Goal: Task Accomplishment & Management: Complete application form

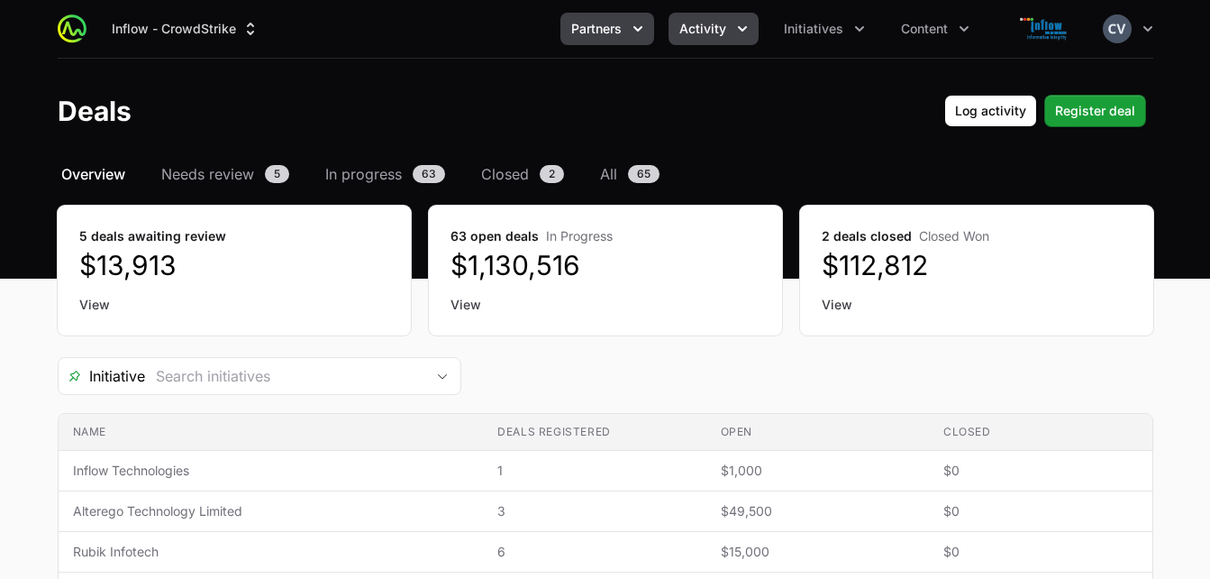
click at [594, 29] on span "Partners" at bounding box center [596, 29] width 50 height 18
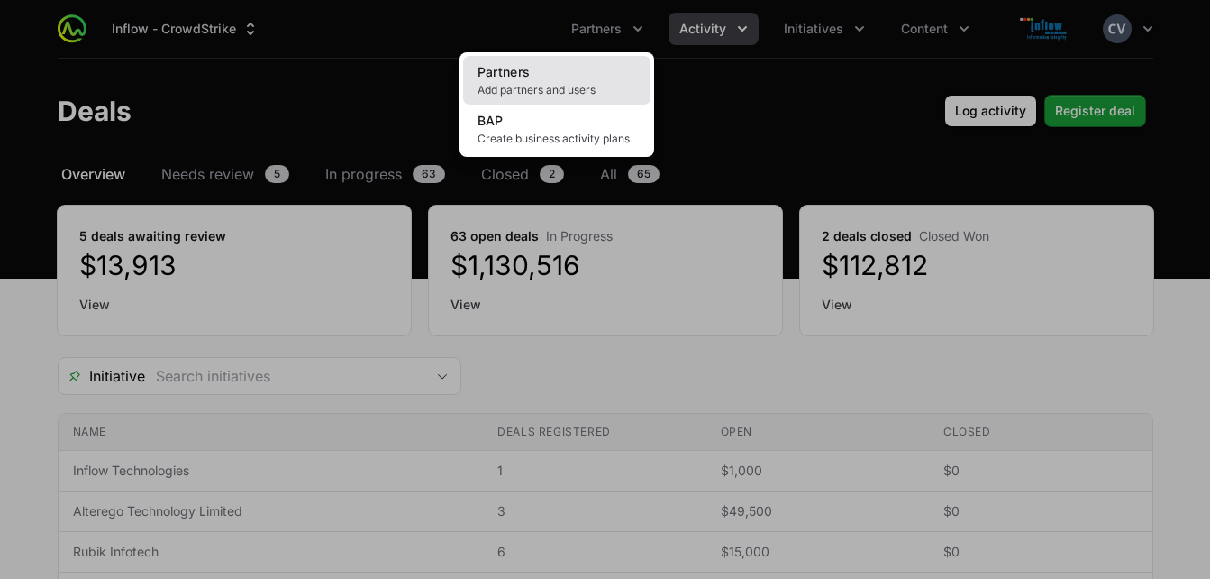
click at [525, 92] on span "Add partners and users" at bounding box center [557, 90] width 159 height 14
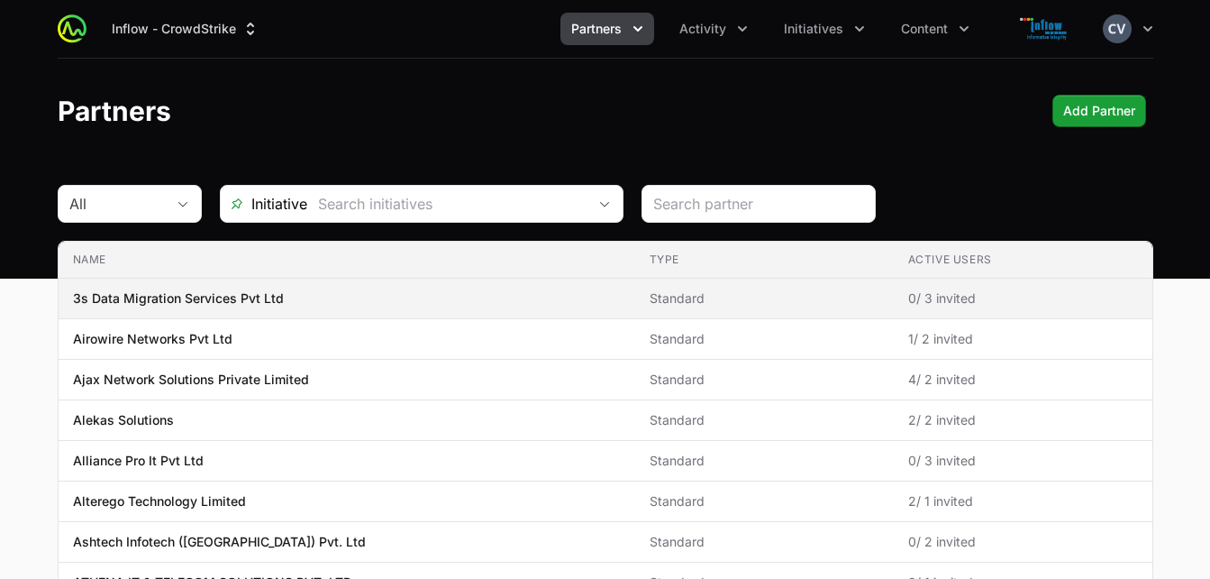
click at [794, 300] on span "Standard" at bounding box center [765, 298] width 230 height 18
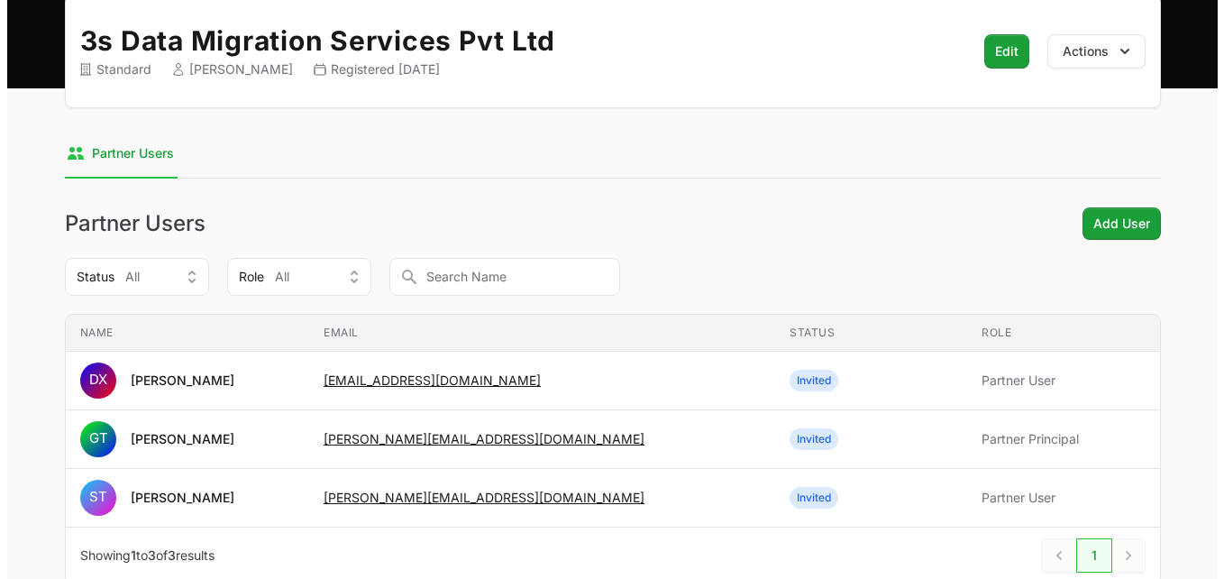
scroll to position [240, 0]
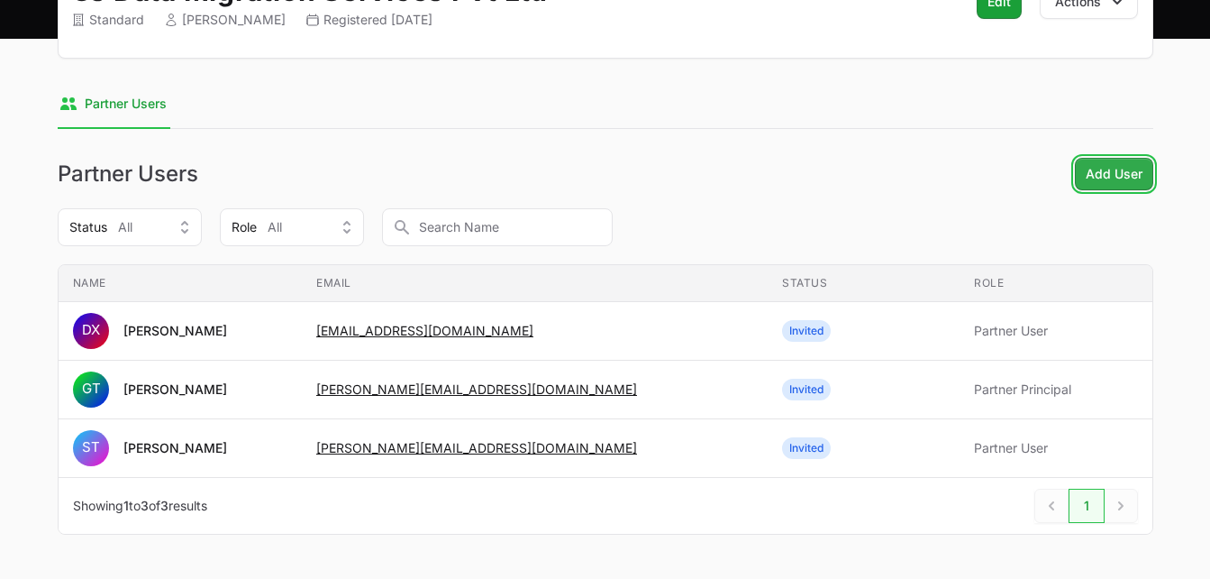
click at [1104, 167] on span "Add User" at bounding box center [1114, 174] width 57 height 22
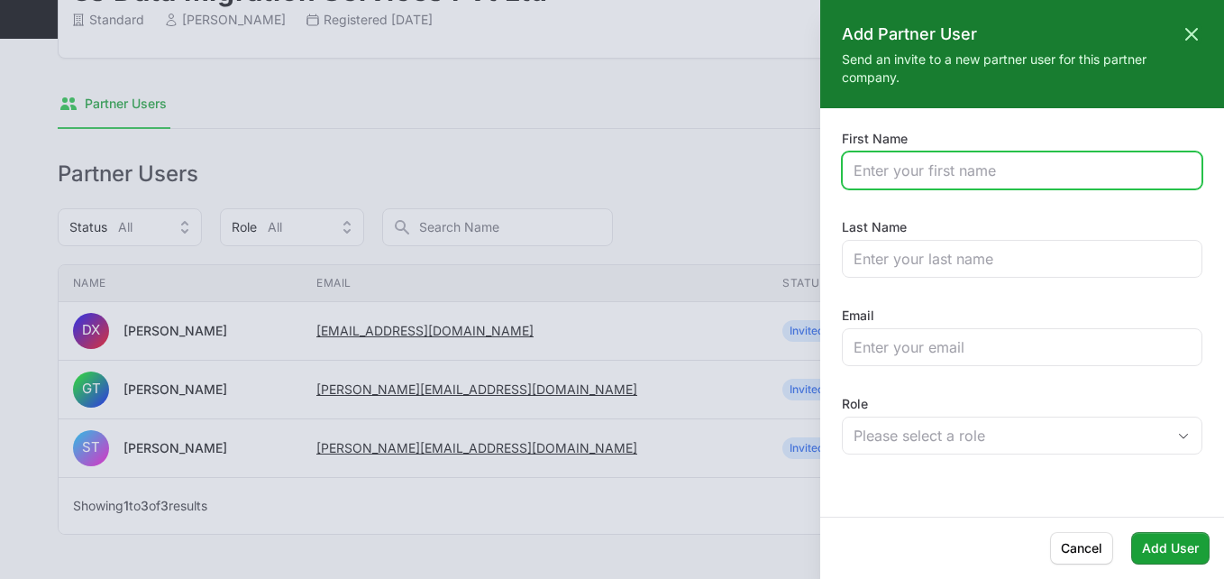
click at [892, 170] on input "First Name" at bounding box center [1022, 171] width 337 height 22
type input "[DEMOGRAPHIC_DATA]"
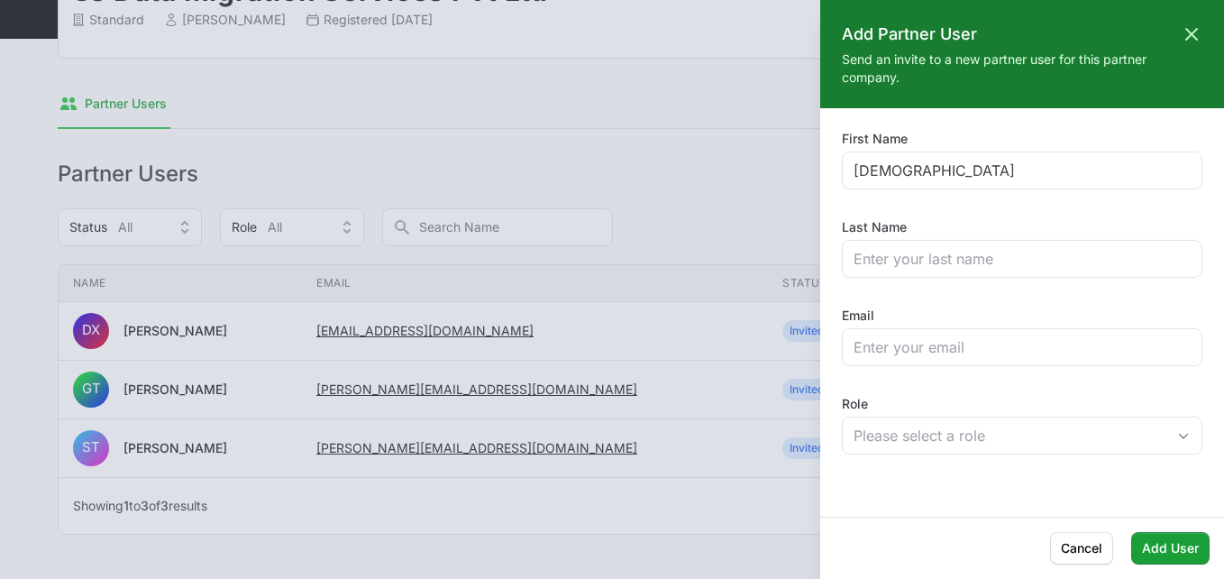
click at [739, 225] on div at bounding box center [612, 289] width 1224 height 579
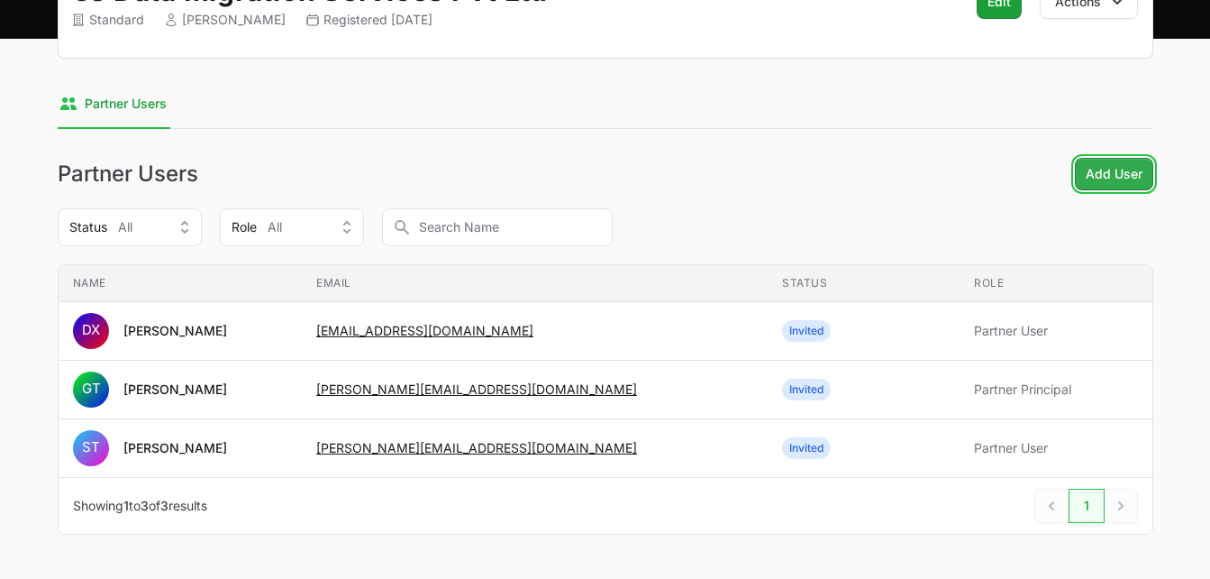
click at [1096, 184] on span "Add User" at bounding box center [1114, 174] width 57 height 22
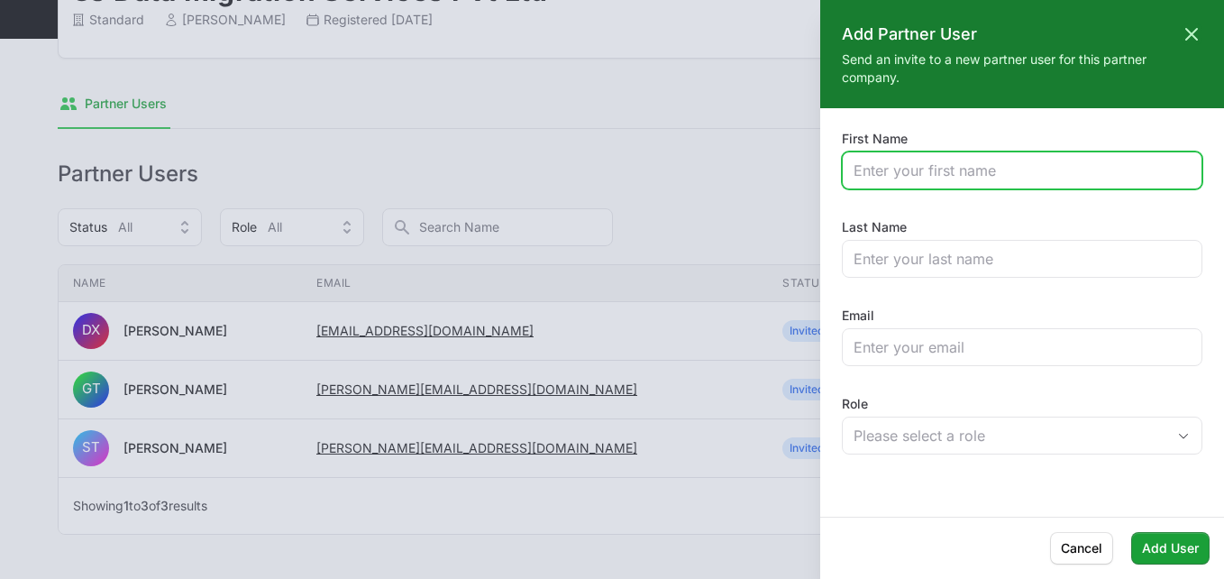
click at [894, 169] on input "First Name" at bounding box center [1022, 171] width 337 height 22
type input "Vshnu"
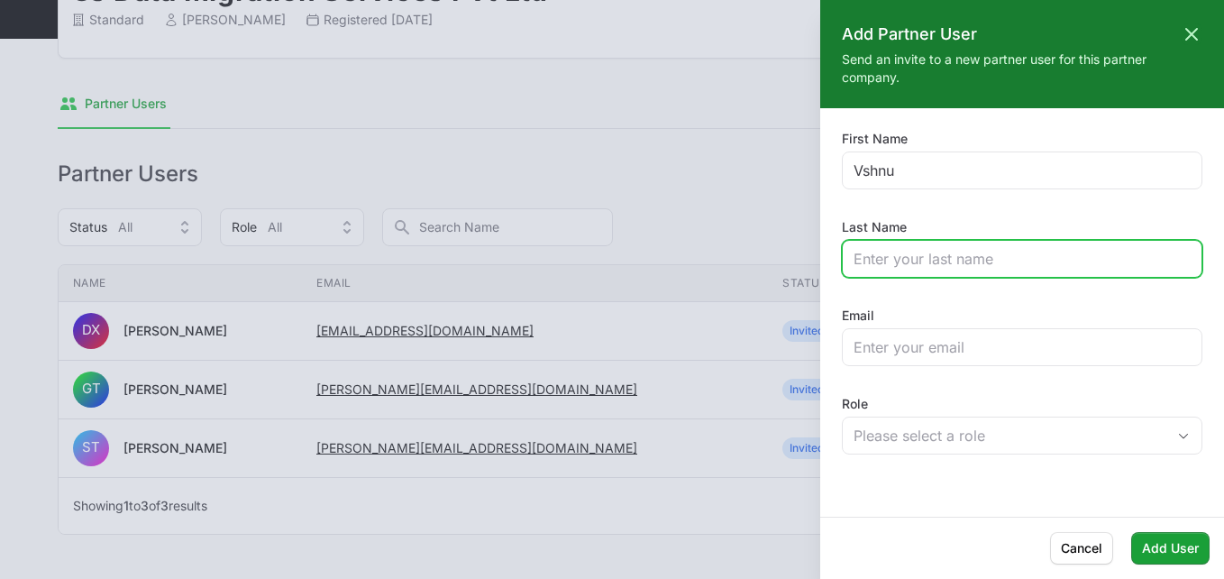
click at [886, 263] on input "Last Name" at bounding box center [1022, 259] width 337 height 22
type input "[PERSON_NAME]"
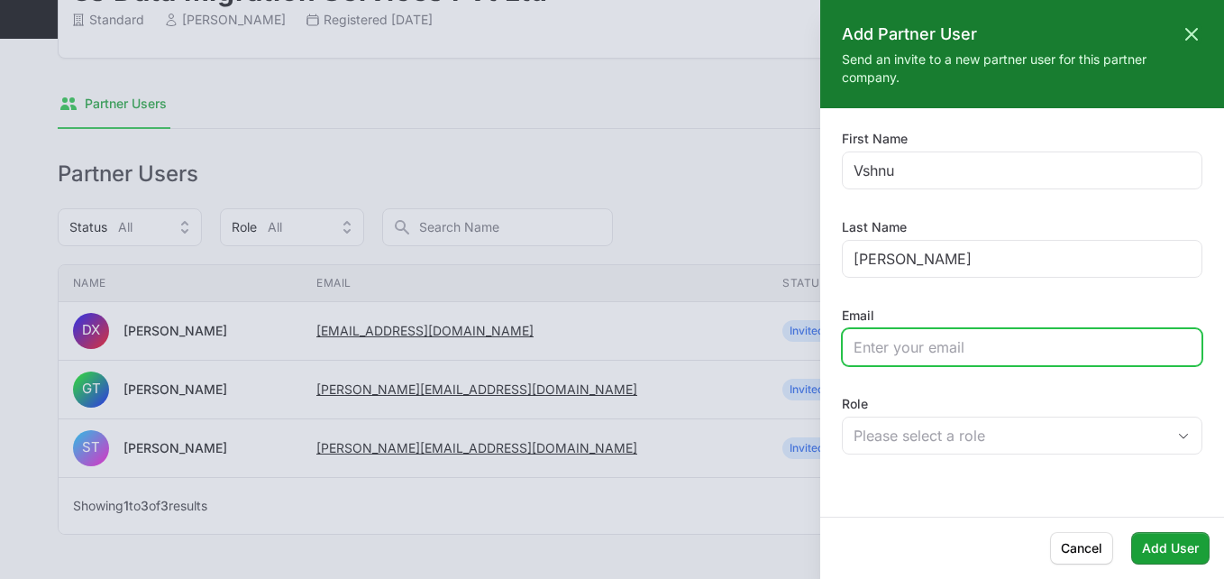
click at [883, 356] on input "Email" at bounding box center [1022, 347] width 337 height 22
paste input "[EMAIL_ADDRESS][DOMAIN_NAME]."
type input "[EMAIL_ADDRESS][DOMAIN_NAME]"
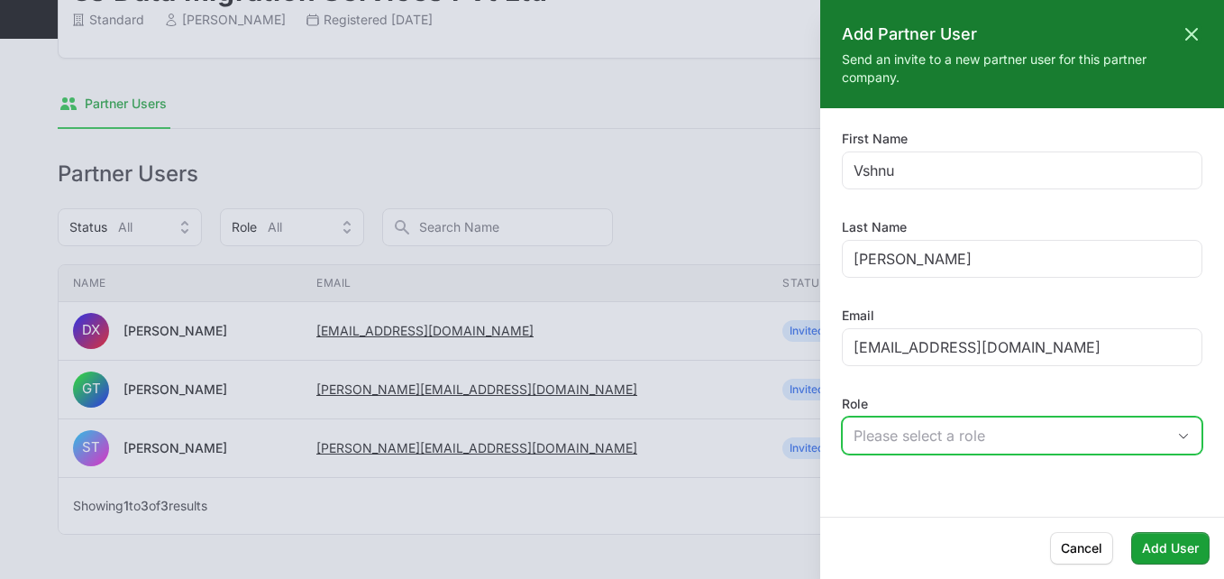
click at [1176, 435] on icon "button" at bounding box center [1183, 436] width 14 height 6
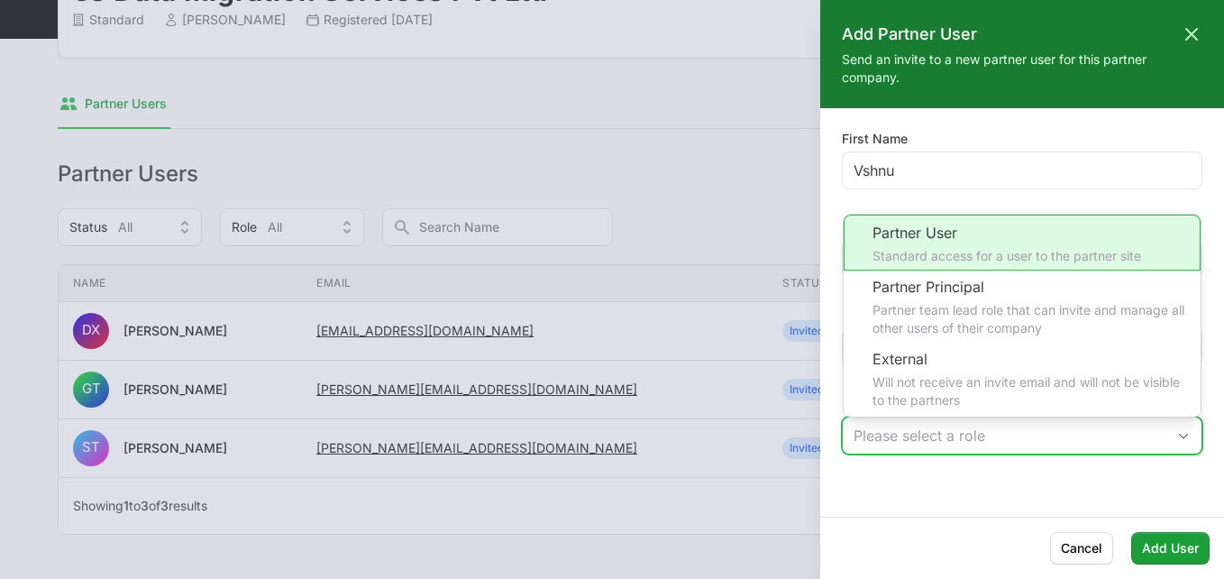
click at [969, 254] on li "Partner User Standard access for a user to the partner site" at bounding box center [1022, 243] width 357 height 56
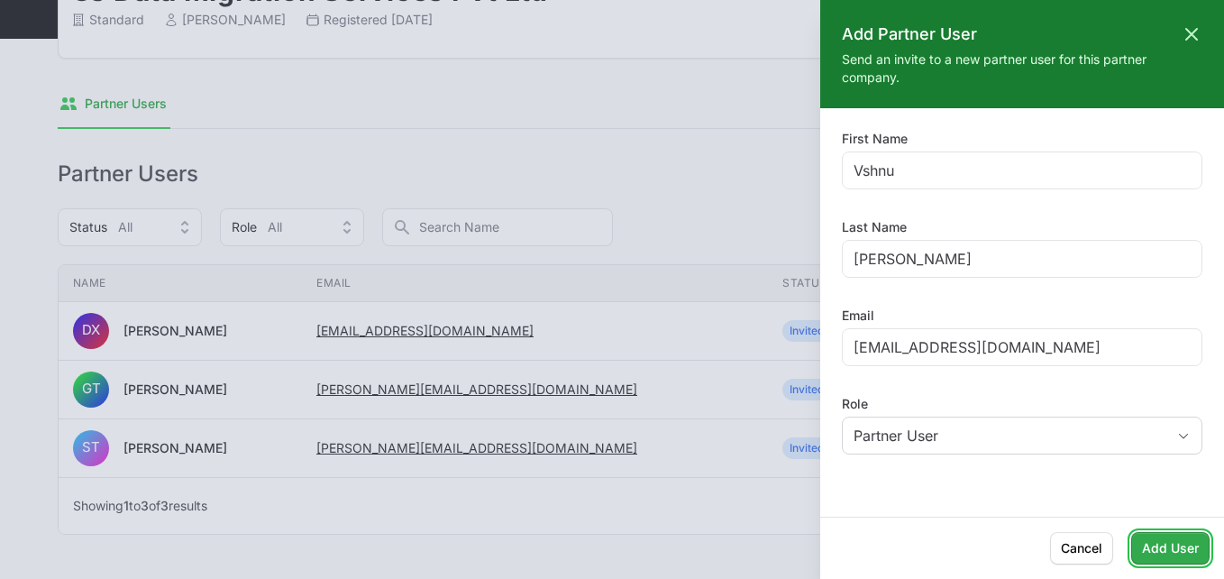
click at [1175, 547] on span "Add User" at bounding box center [1170, 548] width 57 height 22
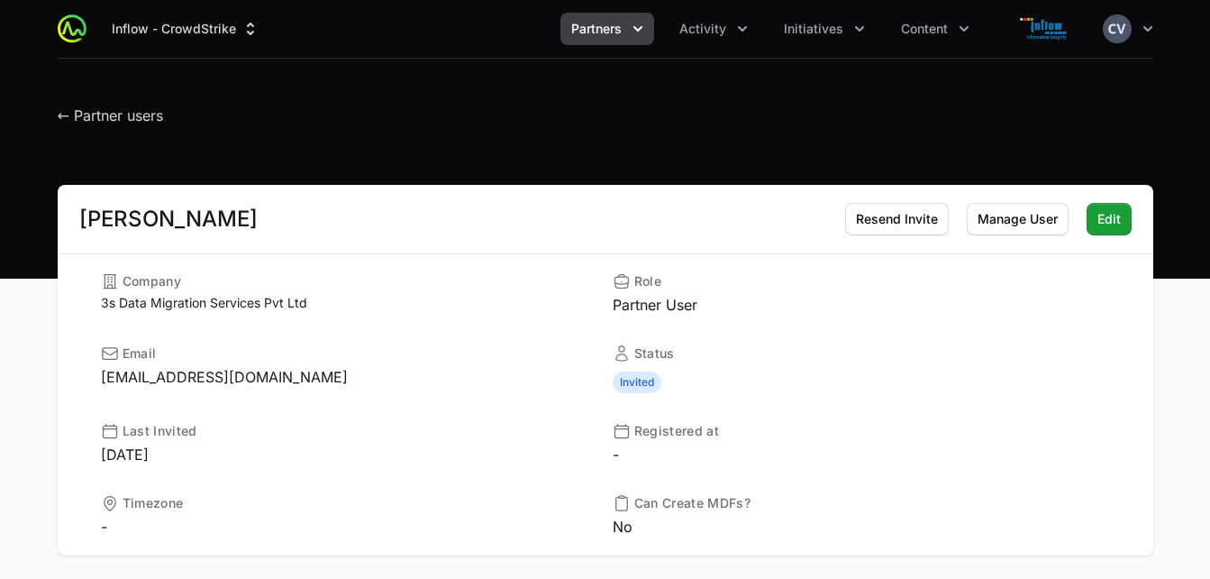
click at [844, 121] on div "← Partner users" at bounding box center [606, 111] width 1096 height 32
click at [639, 28] on icon "Partners menu" at bounding box center [638, 29] width 18 height 18
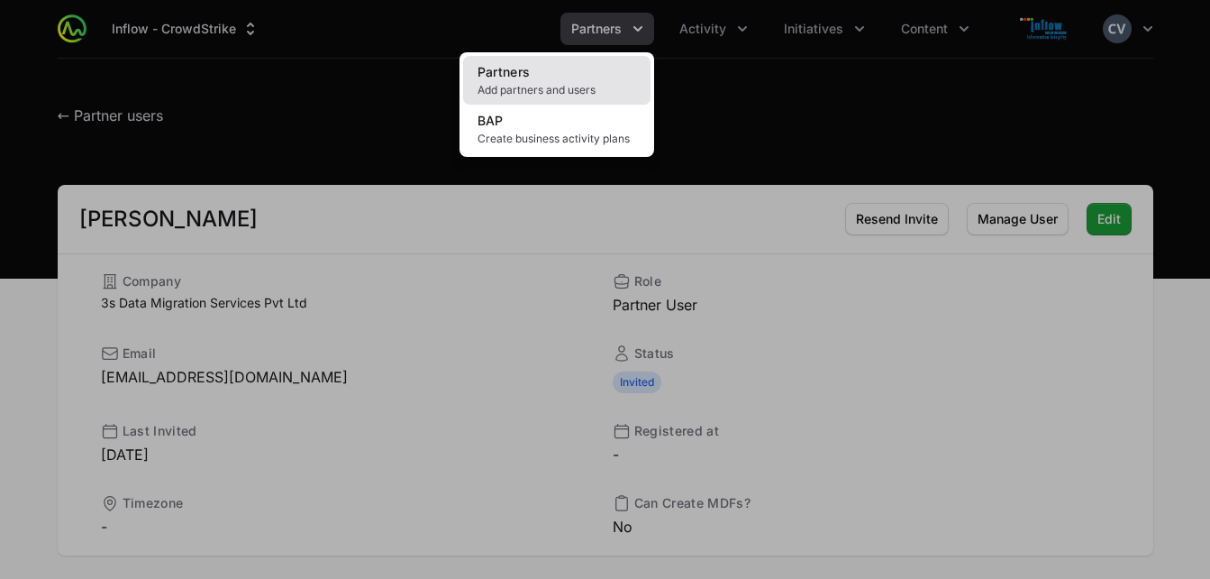
click at [591, 78] on link "Partners Add partners and users" at bounding box center [556, 80] width 187 height 49
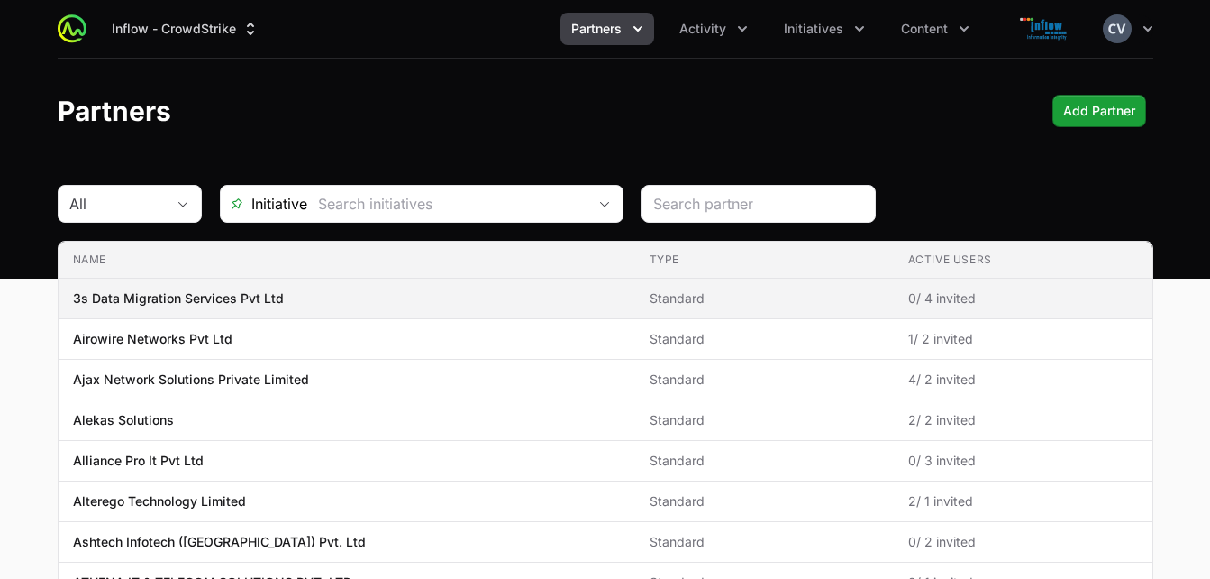
click at [766, 297] on span "Standard" at bounding box center [765, 298] width 230 height 18
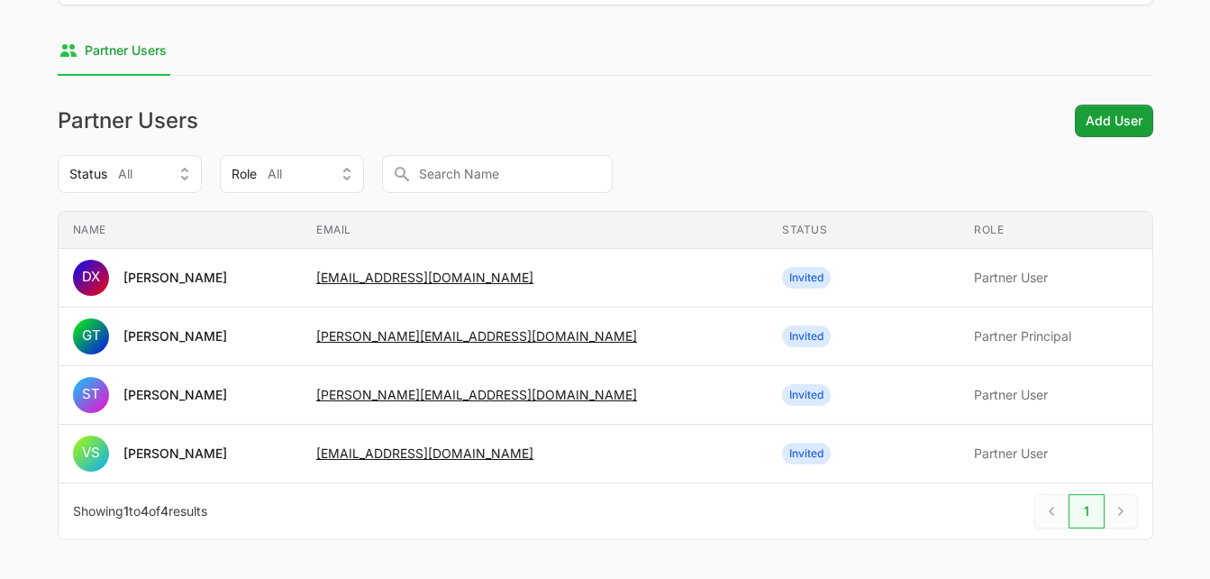
scroll to position [294, 0]
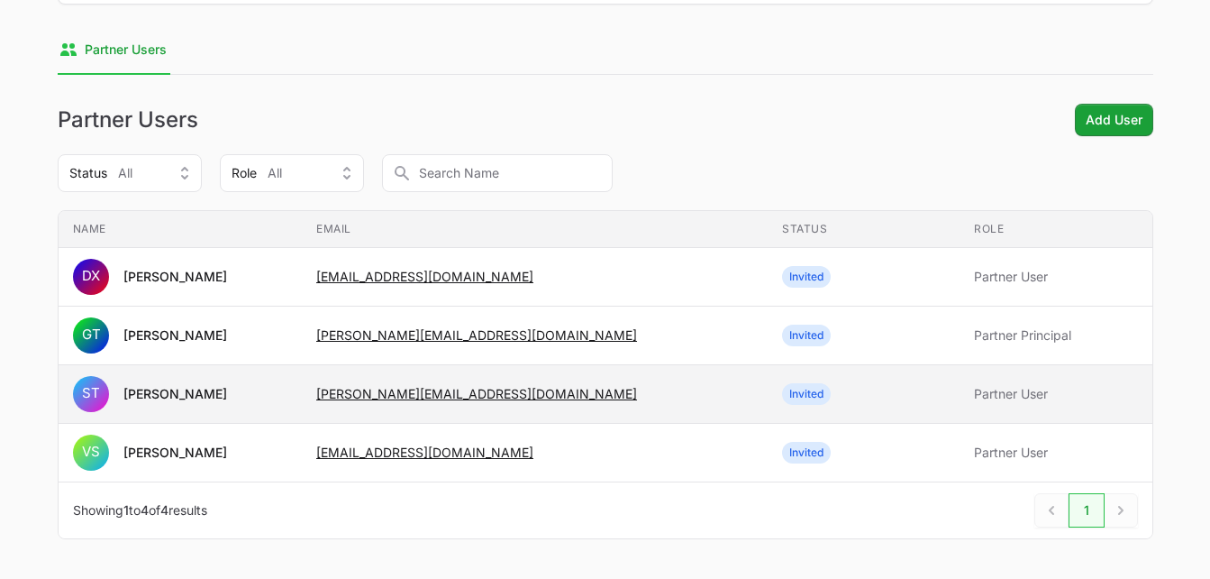
click at [866, 390] on span "Invited" at bounding box center [863, 394] width 163 height 22
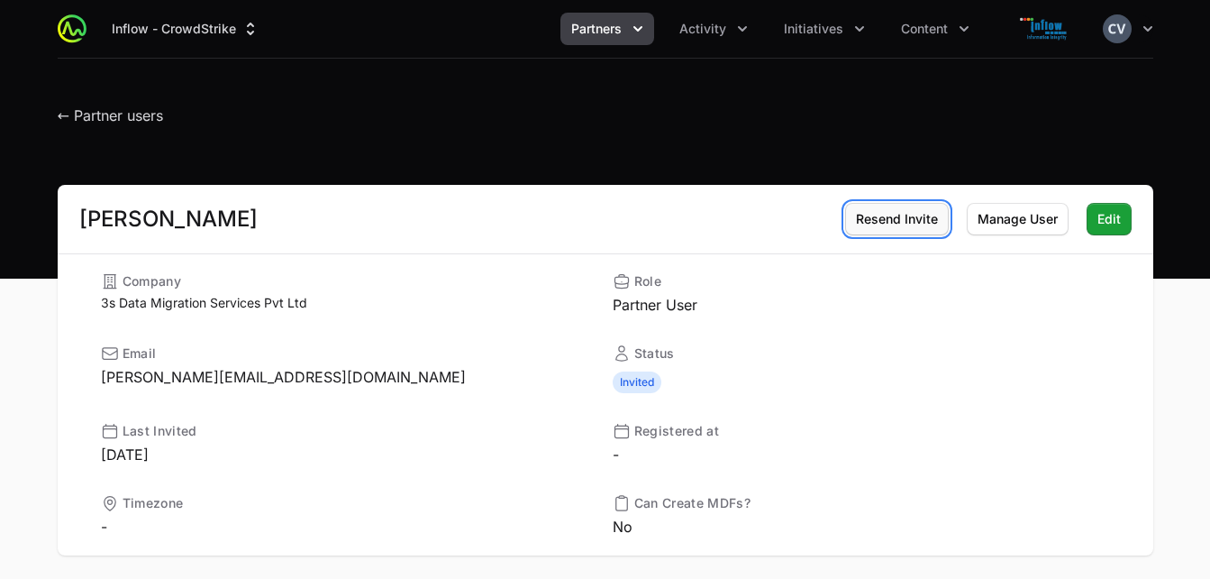
click at [892, 225] on span "Resend Invite" at bounding box center [897, 219] width 82 height 22
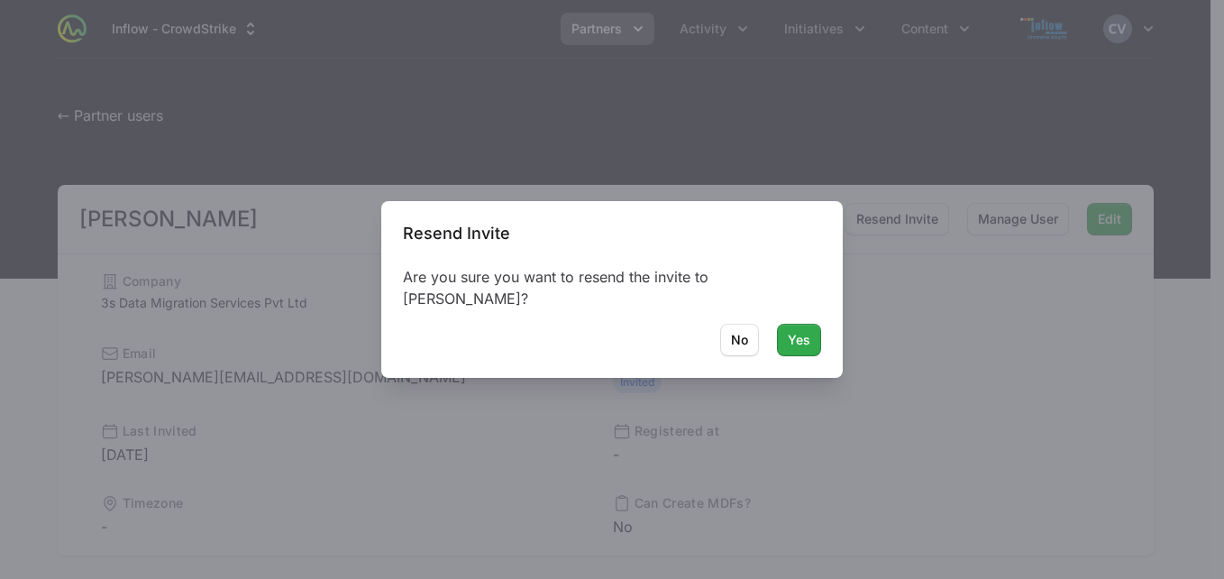
click at [806, 341] on span "Yes" at bounding box center [799, 340] width 23 height 22
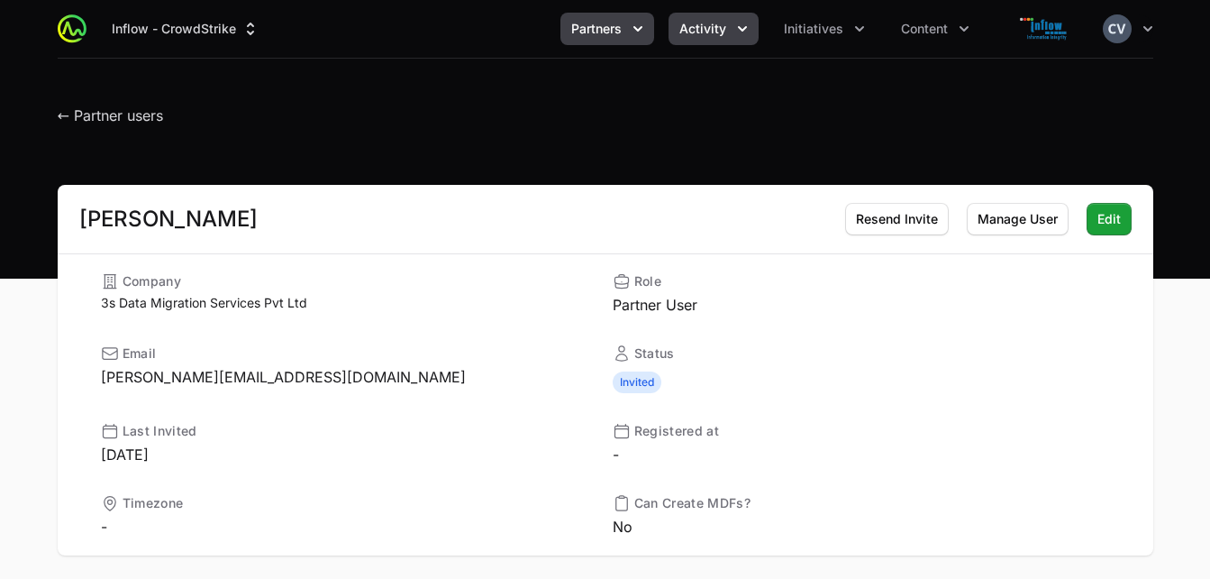
click at [735, 32] on icon "Activity menu" at bounding box center [743, 29] width 18 height 18
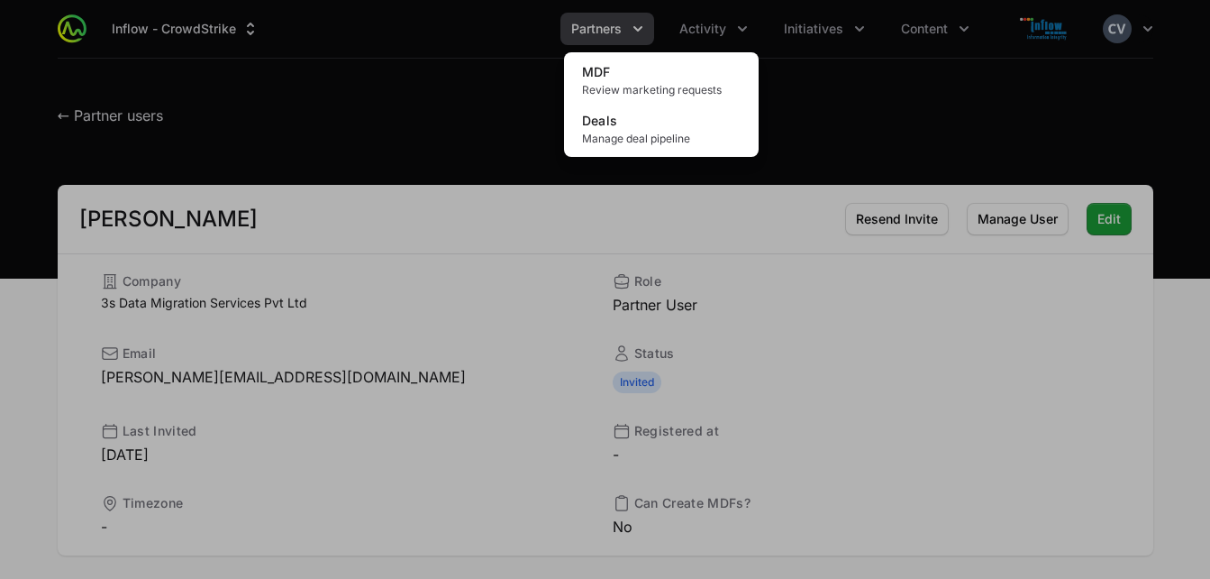
click at [848, 26] on div "Activity menu" at bounding box center [605, 289] width 1210 height 579
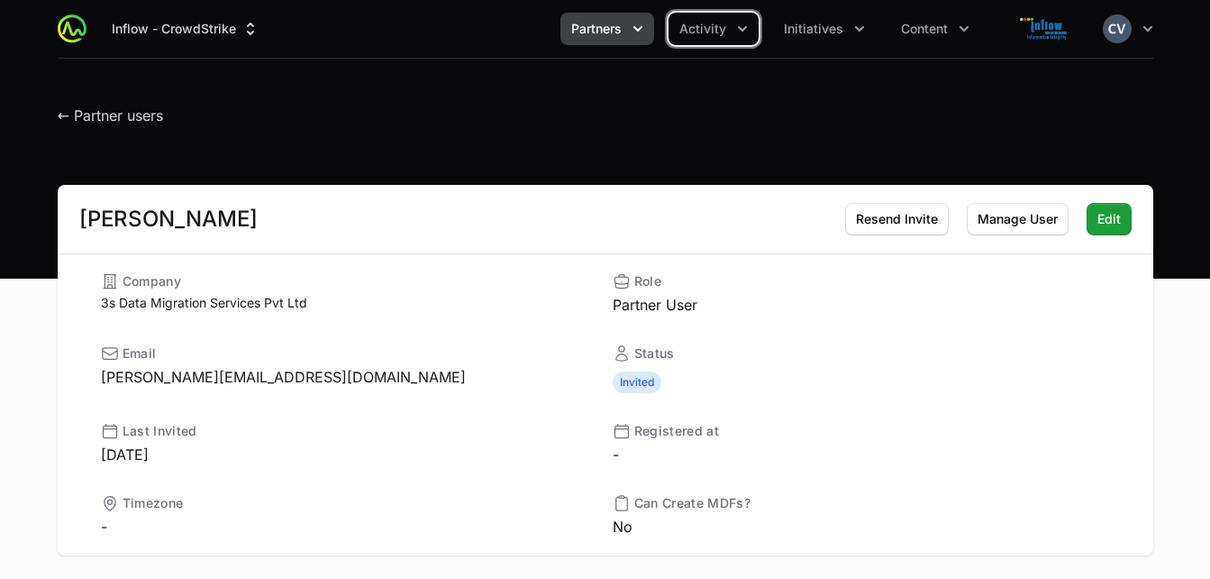
click at [632, 40] on button "Partners" at bounding box center [608, 29] width 94 height 32
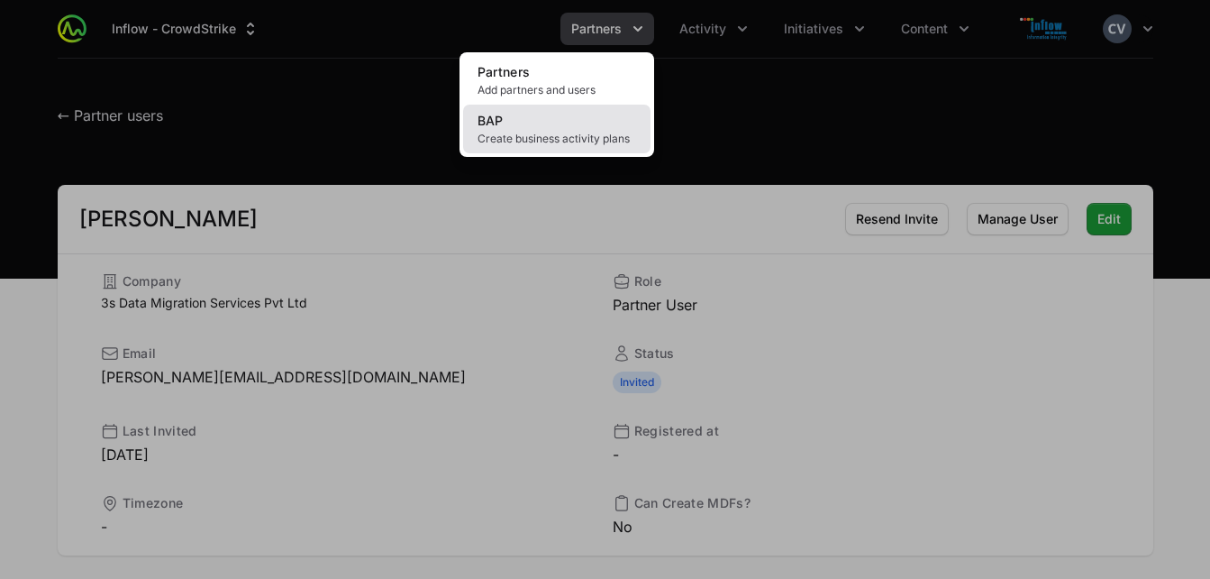
click at [555, 123] on link "BAP Create business activity plans" at bounding box center [556, 129] width 187 height 49
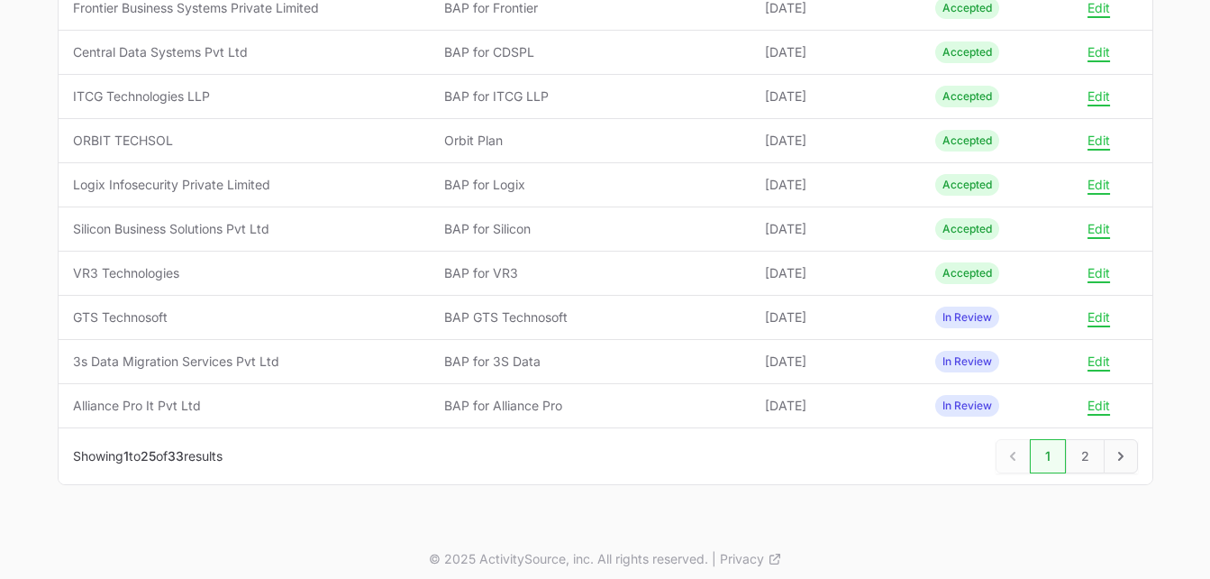
scroll to position [982, 0]
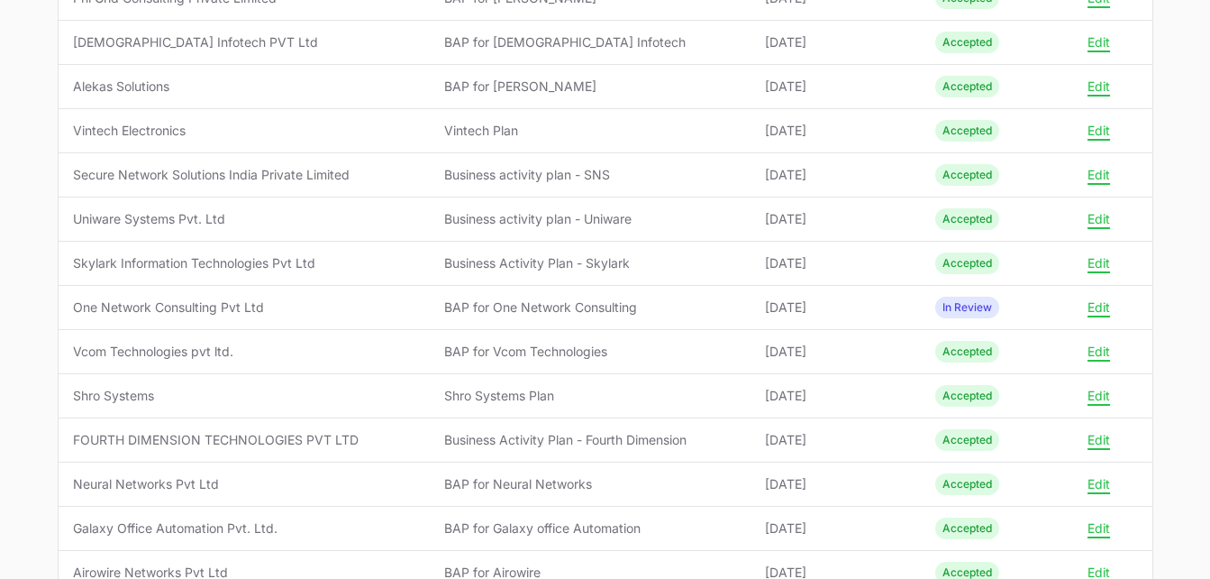
scroll to position [0, 0]
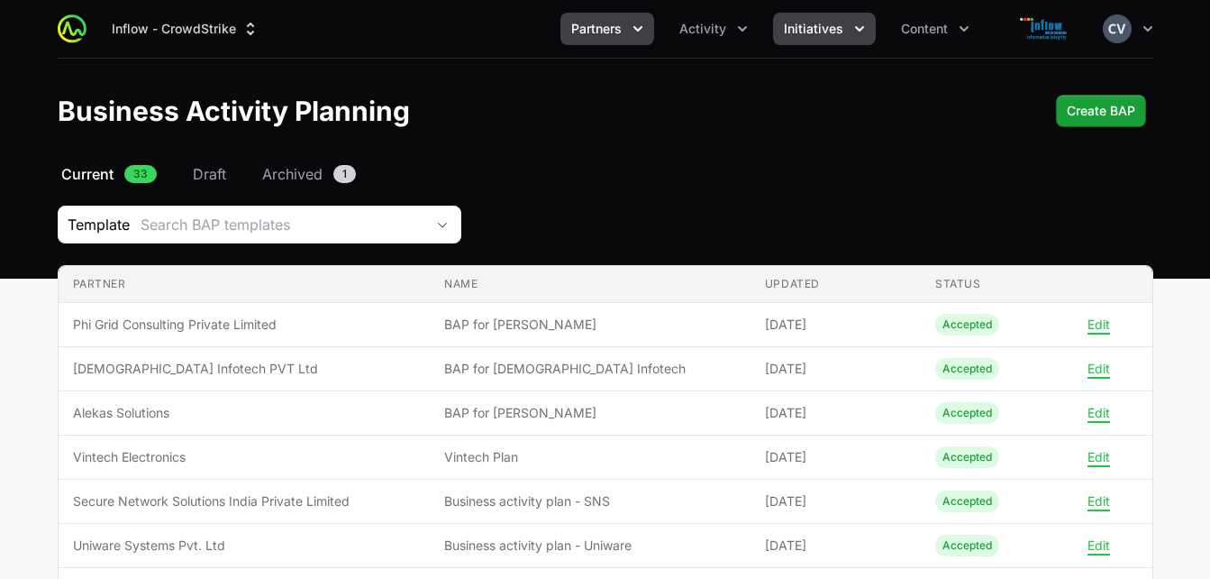
click at [854, 23] on icon "Initiatives menu" at bounding box center [860, 29] width 18 height 18
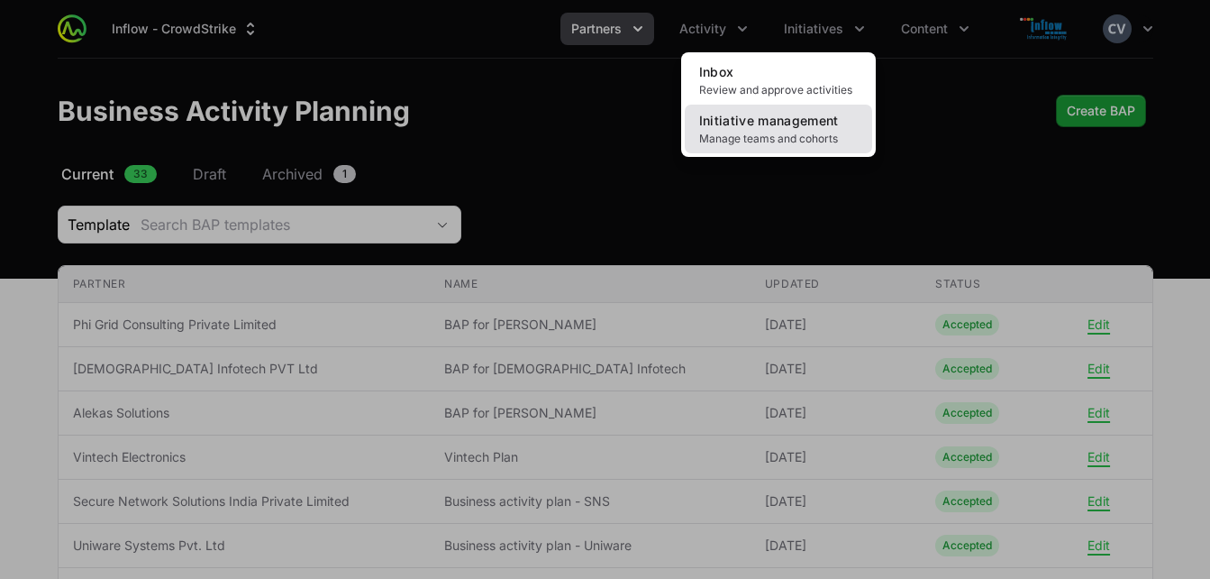
click at [762, 130] on link "Initiative management Manage teams and cohorts" at bounding box center [778, 129] width 187 height 49
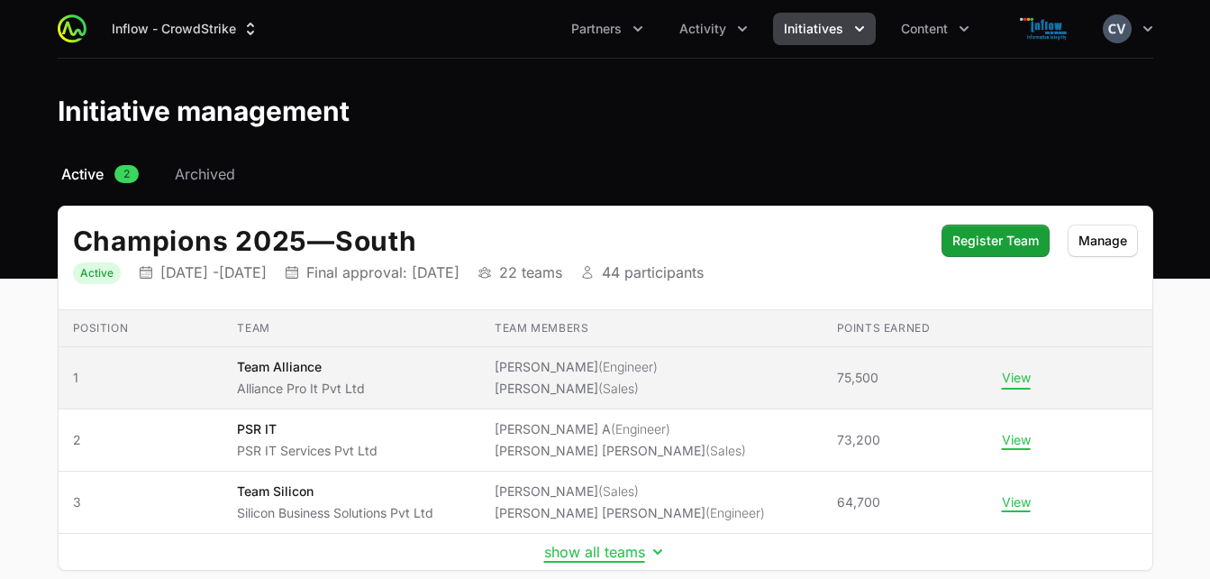
click at [1018, 380] on button "View" at bounding box center [1016, 378] width 29 height 16
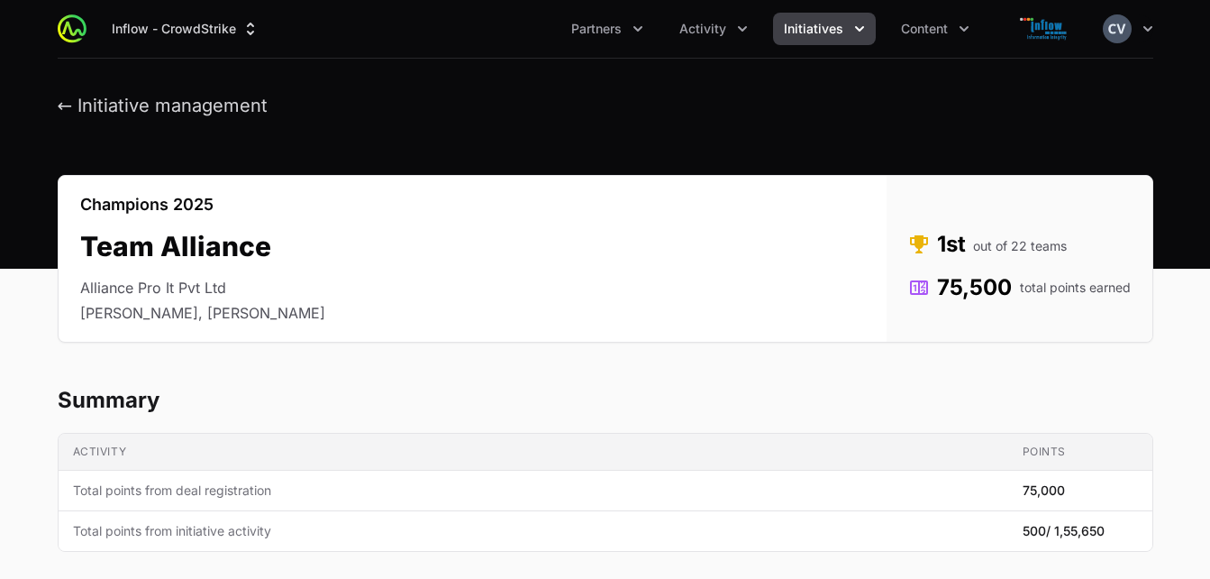
drag, startPoint x: 1210, startPoint y: 130, endPoint x: 1208, endPoint y: 201, distance: 71.2
click at [63, 106] on button "← Initiative management" at bounding box center [163, 106] width 211 height 23
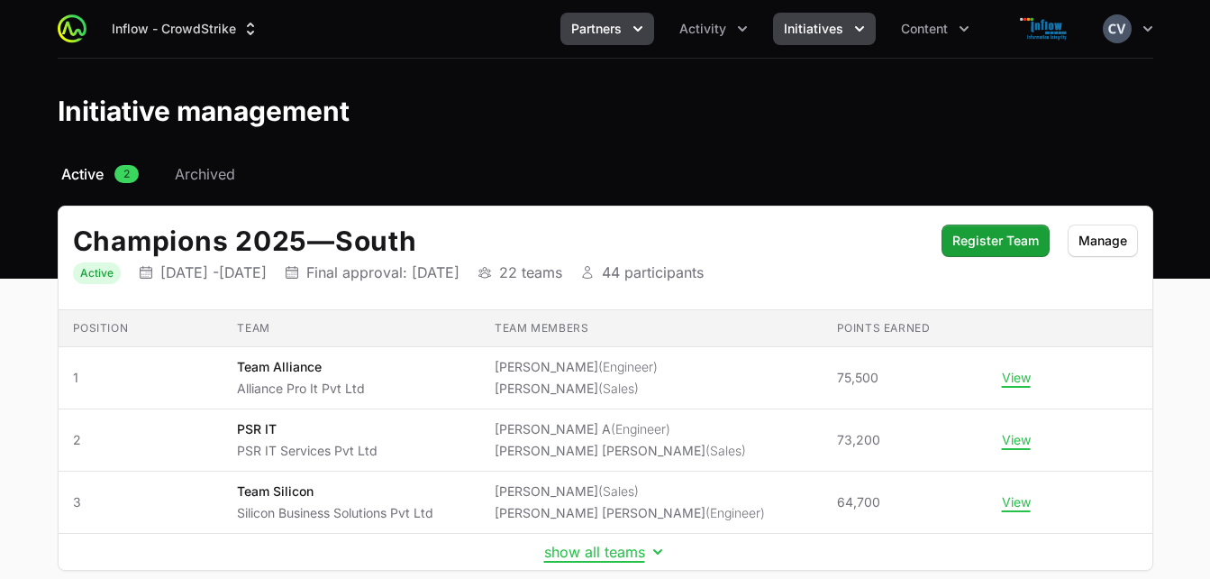
click at [627, 18] on button "Partners" at bounding box center [608, 29] width 94 height 32
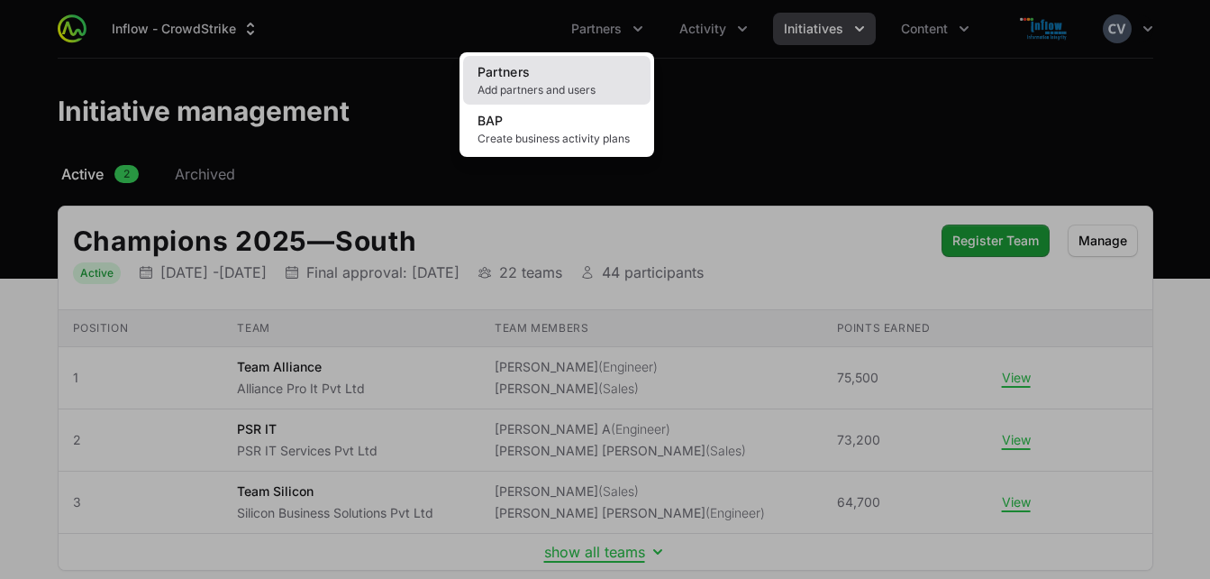
click at [547, 80] on link "Partners Add partners and users" at bounding box center [556, 80] width 187 height 49
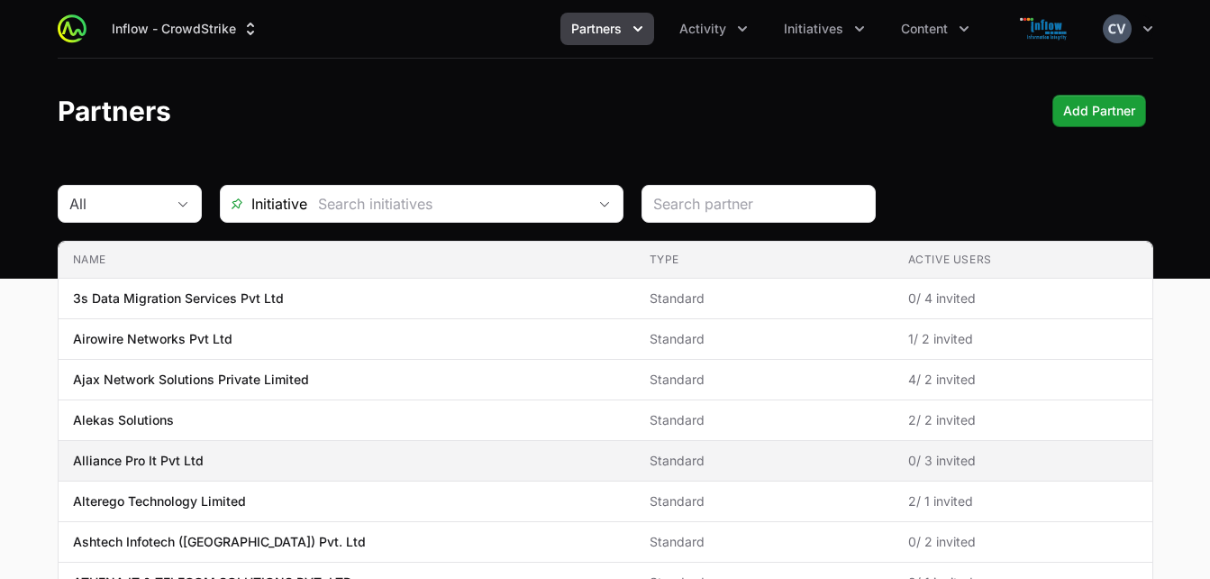
click at [185, 462] on p "Alliance Pro It Pvt Ltd" at bounding box center [138, 461] width 131 height 18
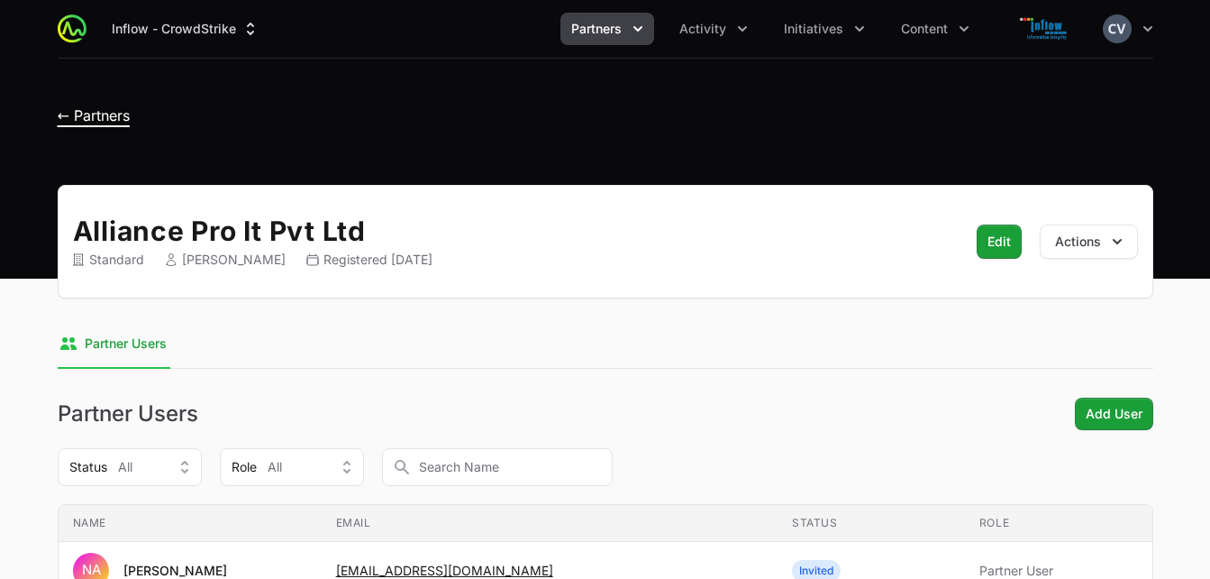
click at [79, 112] on span "← Partners" at bounding box center [94, 115] width 72 height 18
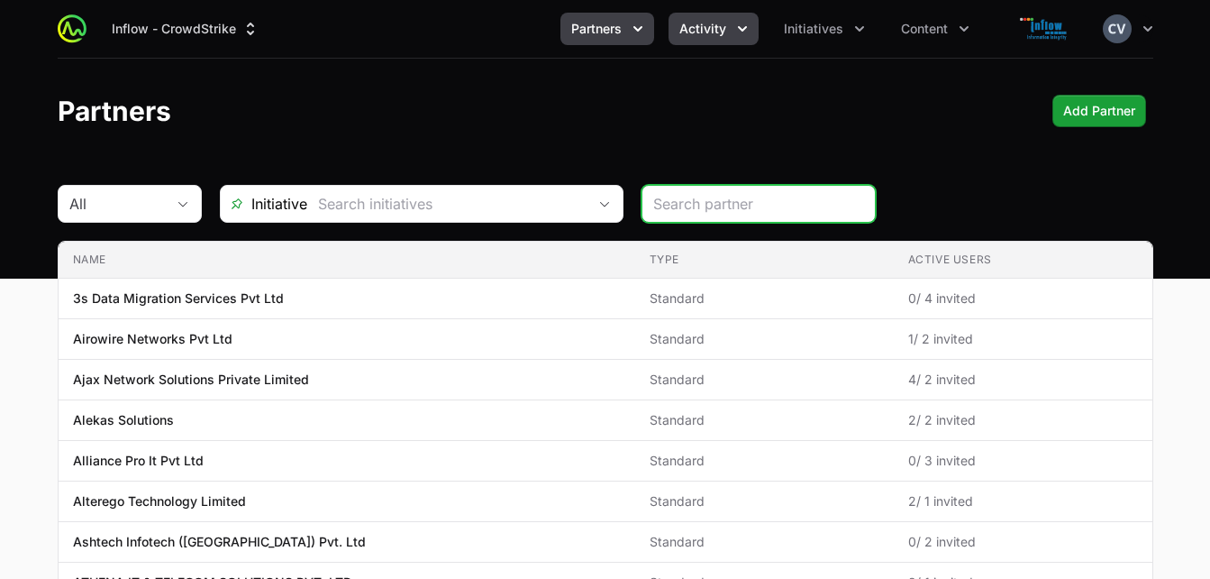
click at [736, 26] on icon "Activity menu" at bounding box center [743, 29] width 18 height 18
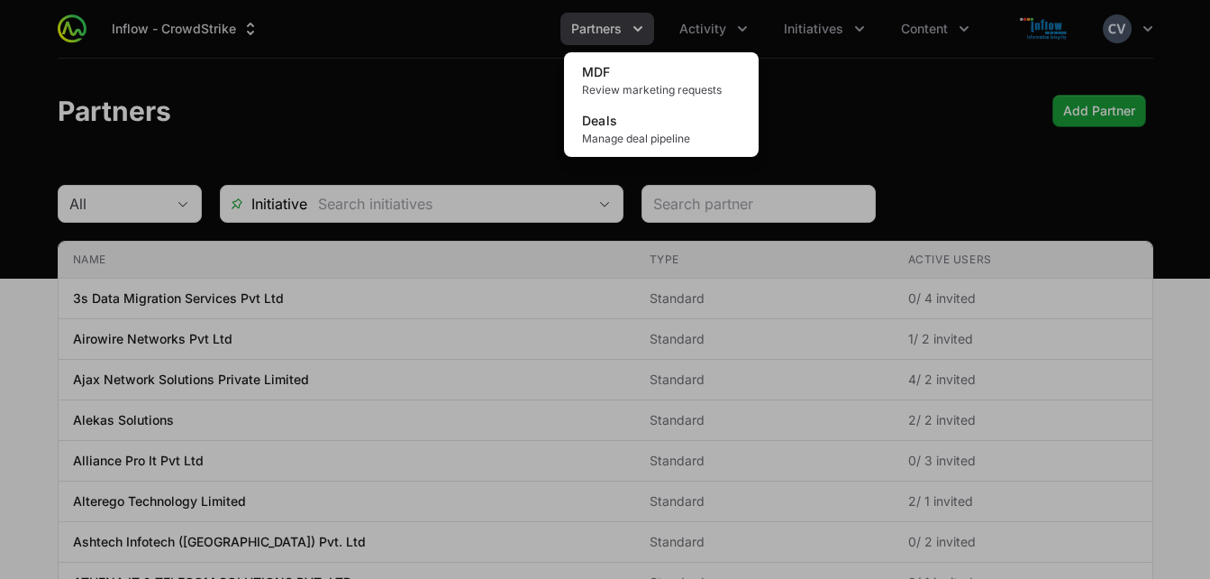
click at [826, 50] on div "Activity menu" at bounding box center [605, 289] width 1210 height 579
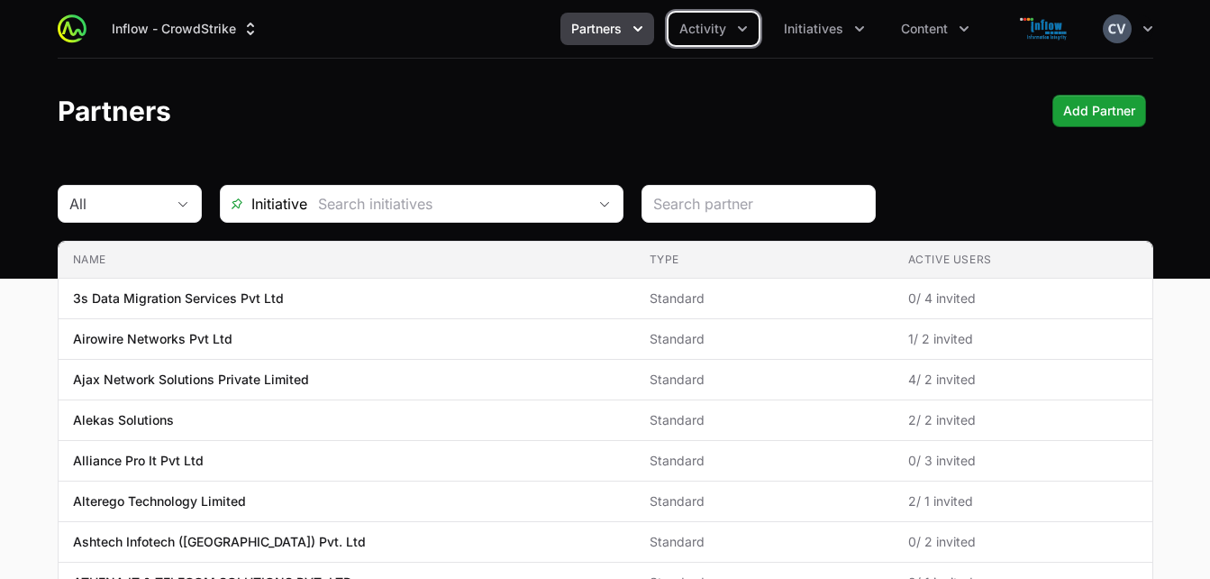
click at [641, 34] on icon "Partners menu" at bounding box center [638, 29] width 18 height 18
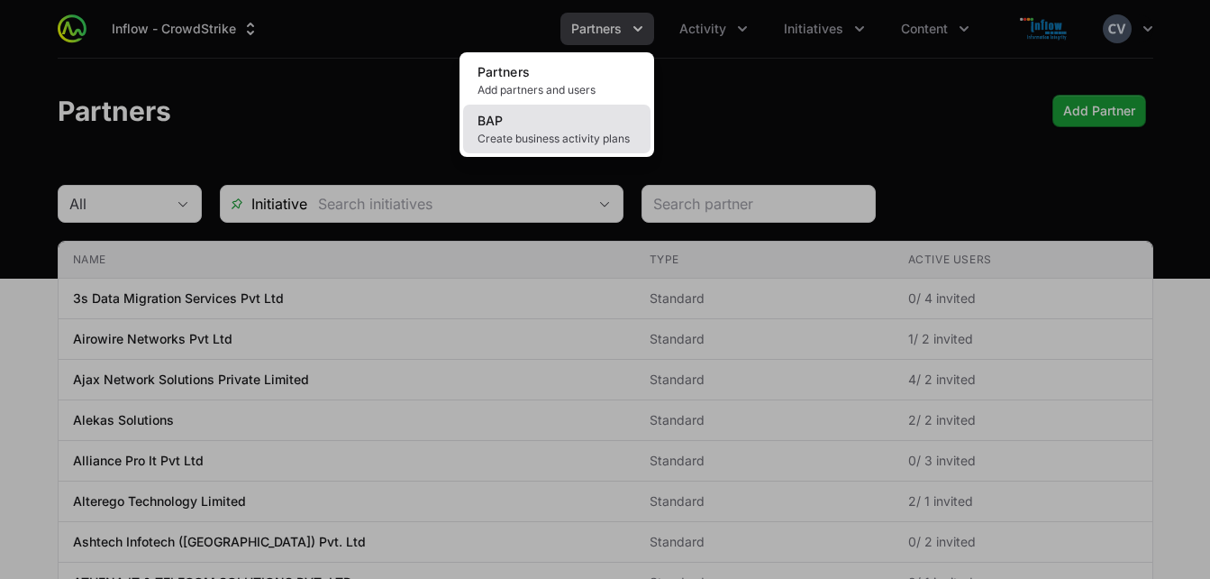
click at [586, 142] on span "Create business activity plans" at bounding box center [557, 139] width 159 height 14
click at [568, 133] on span "Create business activity plans" at bounding box center [557, 139] width 159 height 14
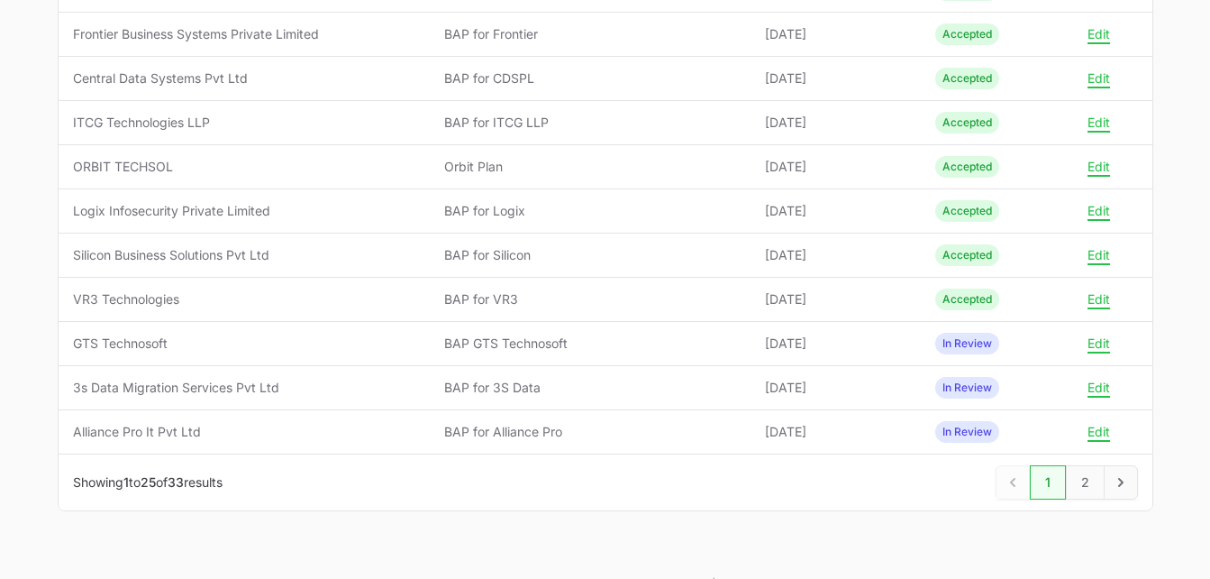
scroll to position [990, 0]
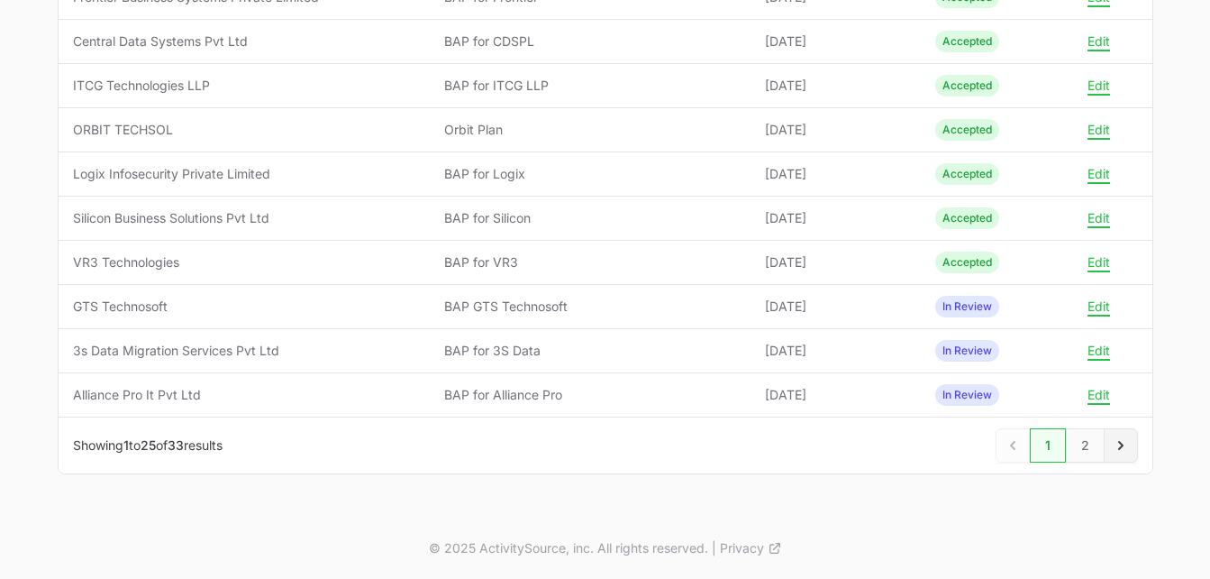
click at [1121, 452] on icon "Next" at bounding box center [1121, 445] width 18 height 18
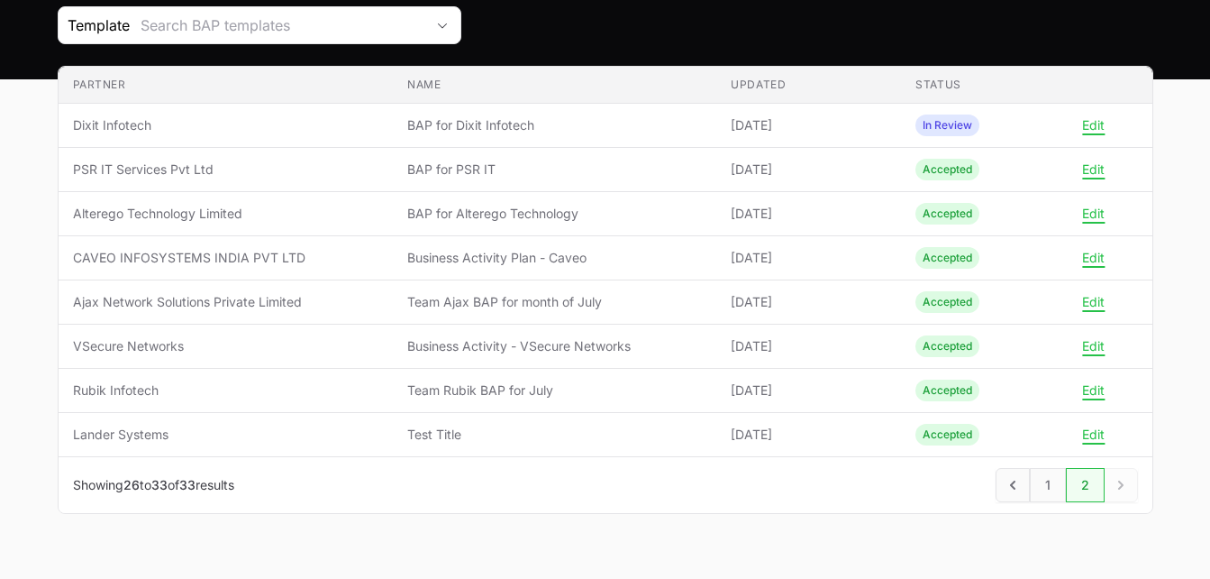
scroll to position [203, 0]
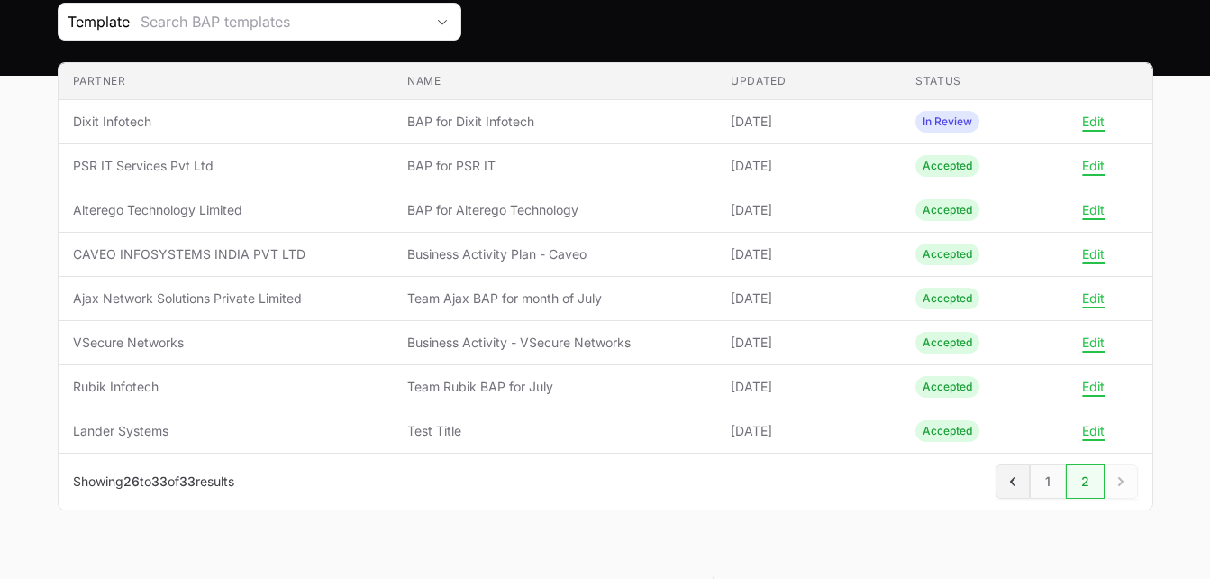
click at [1006, 480] on icon "Previous" at bounding box center [1013, 481] width 18 height 18
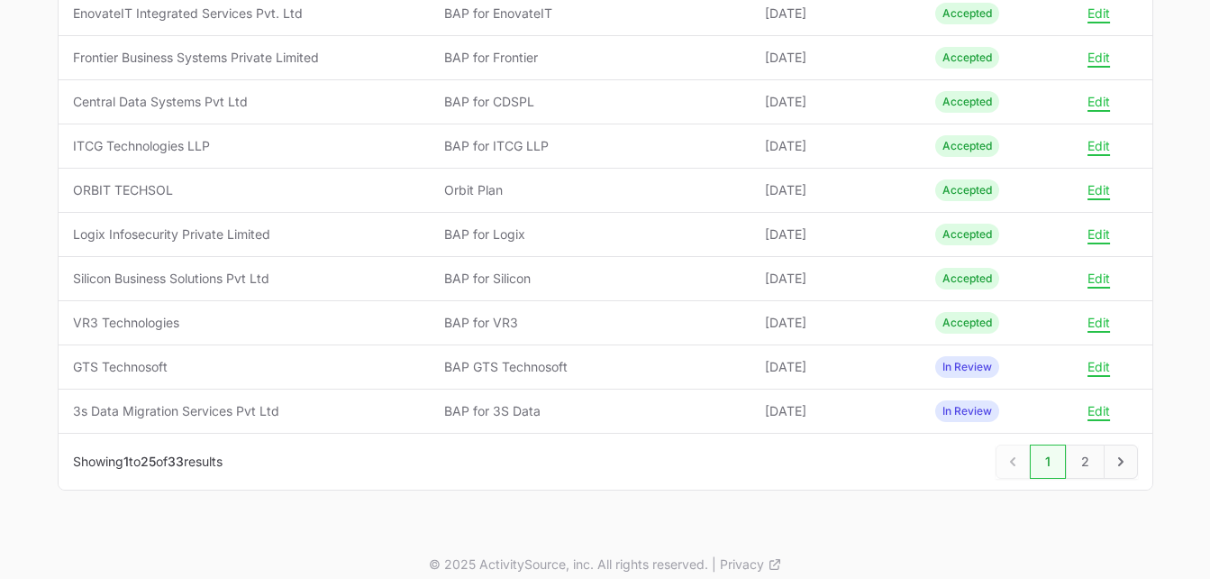
scroll to position [976, 0]
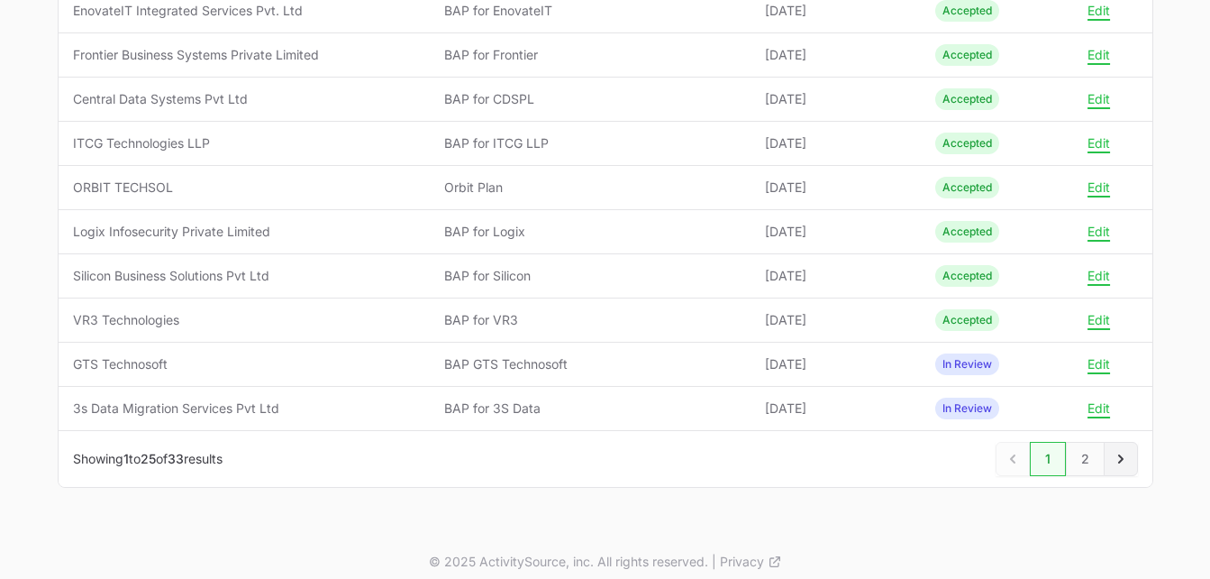
click at [1123, 458] on icon "Next" at bounding box center [1121, 459] width 18 height 18
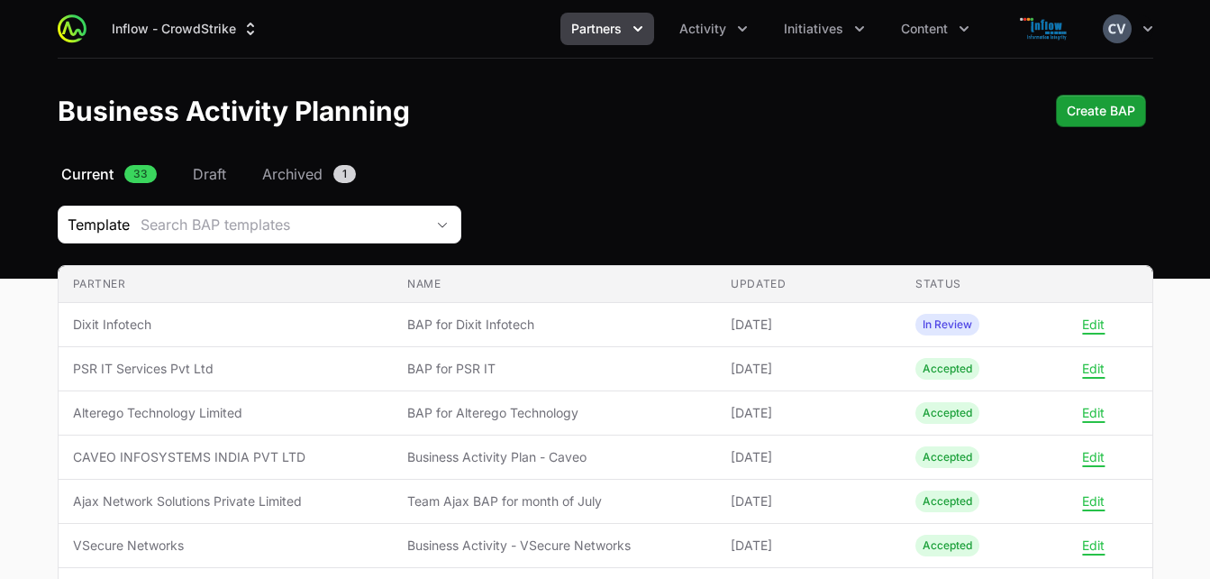
click at [642, 25] on icon "Partners menu" at bounding box center [638, 29] width 18 height 18
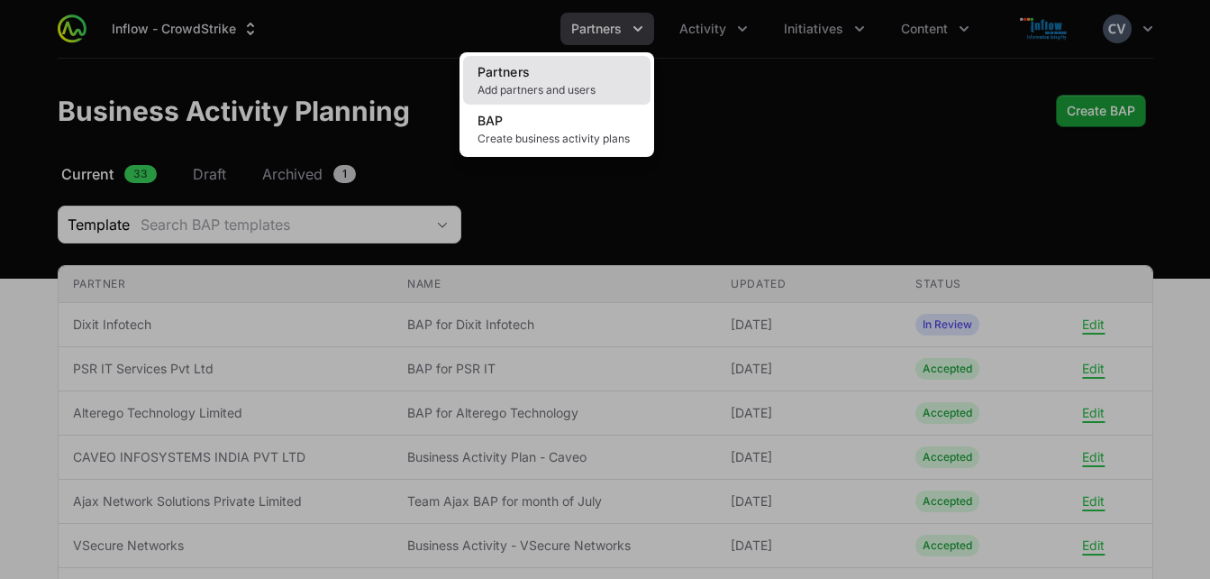
click at [523, 77] on span "Partners" at bounding box center [504, 71] width 53 height 15
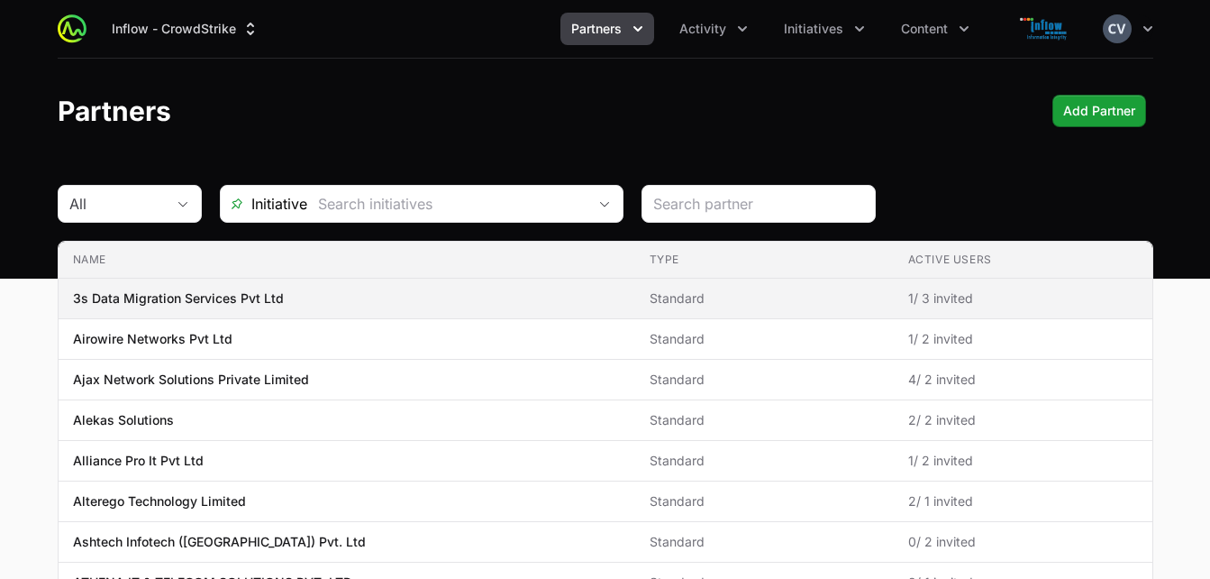
click at [362, 305] on span "3s Data Migration Services Pvt Ltd" at bounding box center [347, 298] width 548 height 18
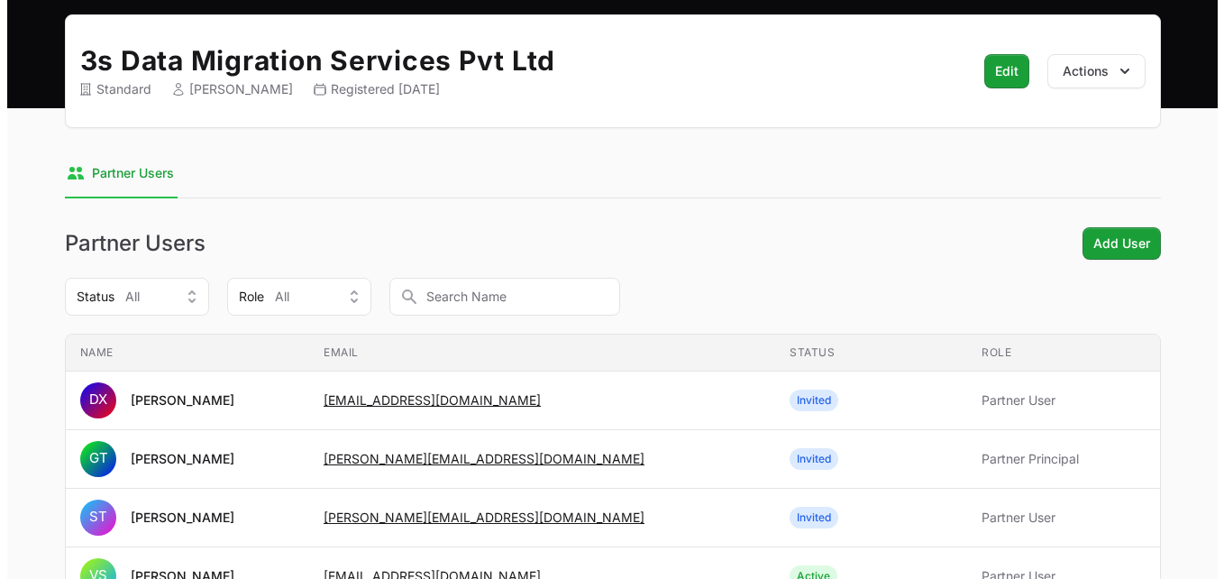
scroll to position [118, 0]
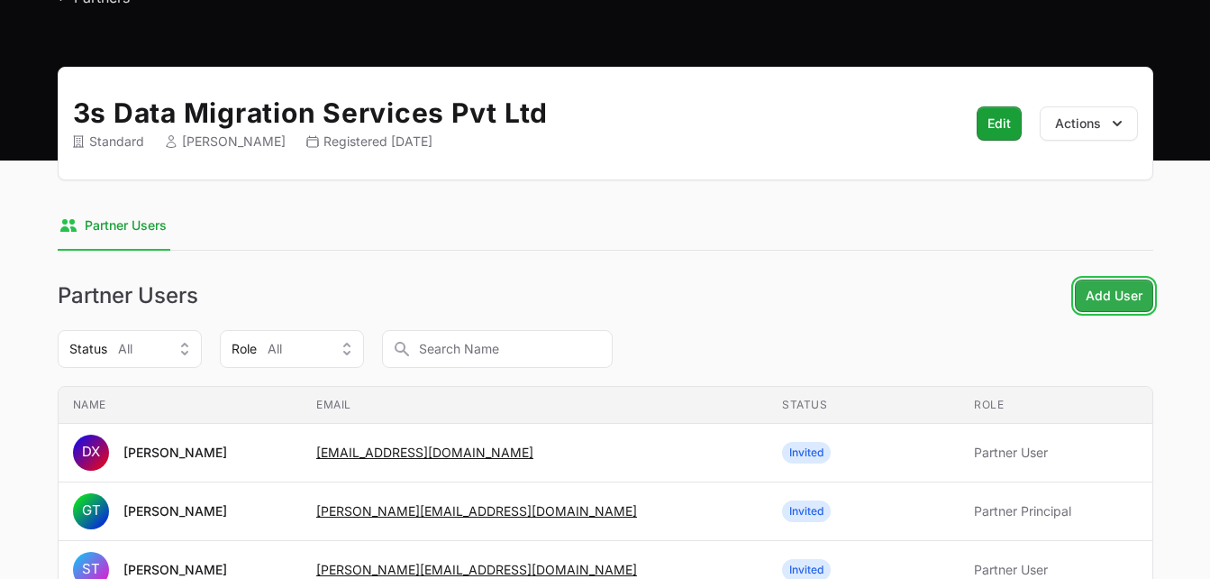
click at [1099, 297] on span "Add User" at bounding box center [1114, 296] width 57 height 22
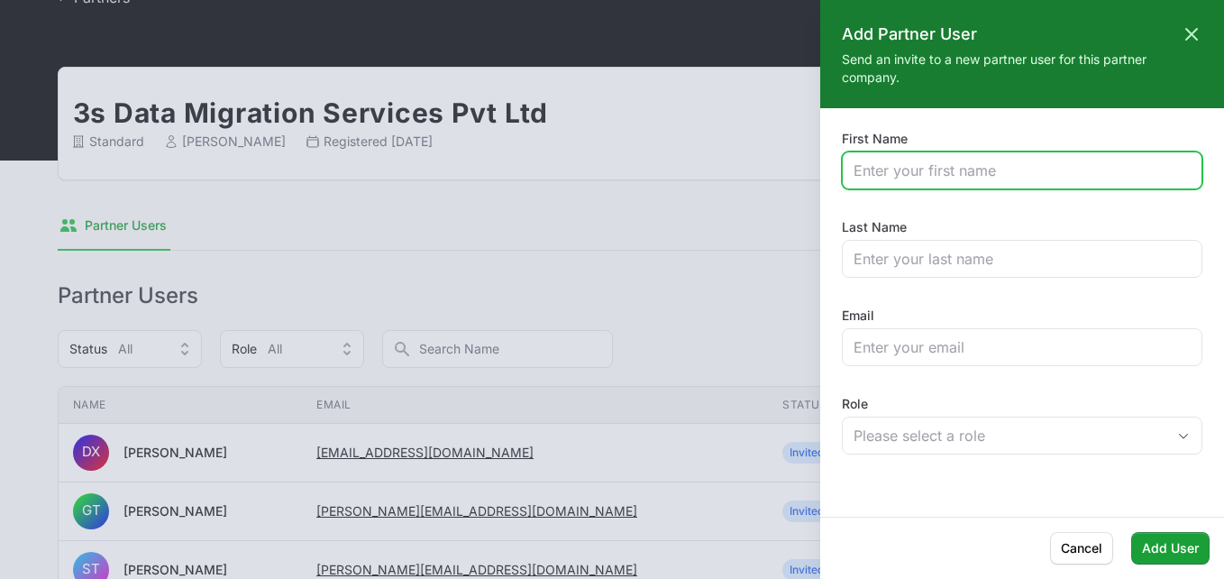
click at [942, 178] on input "First Name" at bounding box center [1022, 171] width 337 height 22
type input "[PERSON_NAME]"
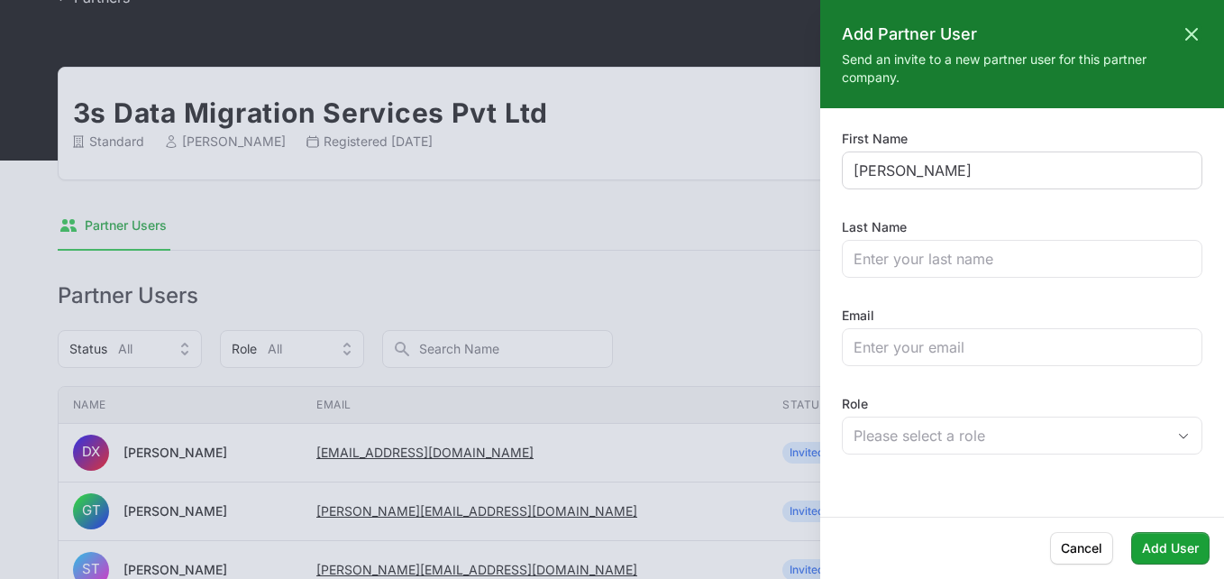
type input "[PERSON_NAME]"
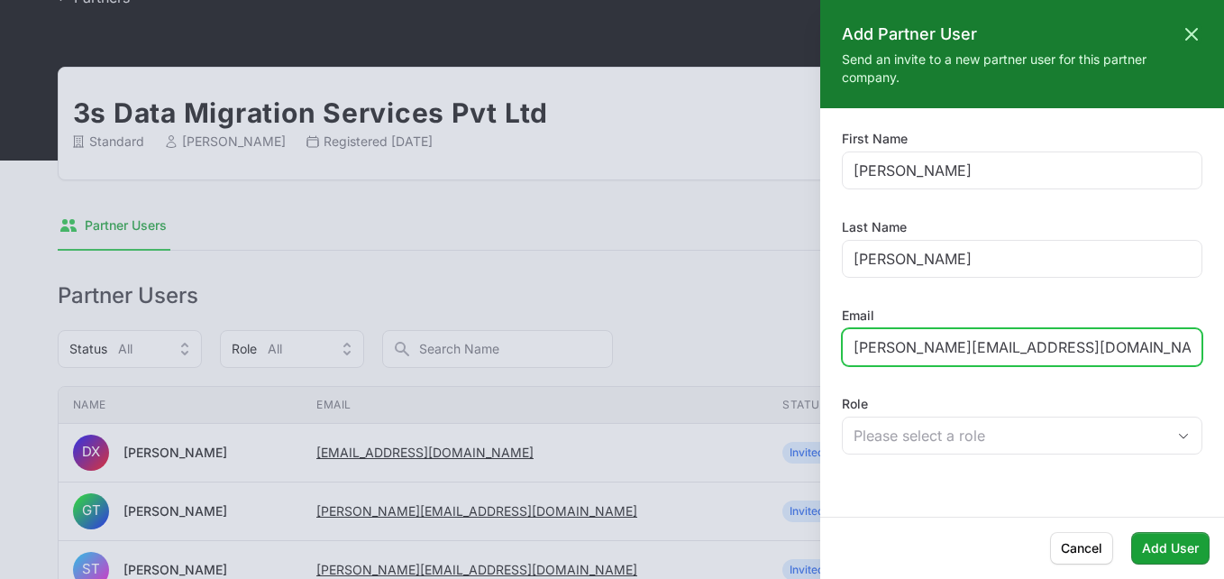
click at [1037, 347] on input "[PERSON_NAME][EMAIL_ADDRESS][DOMAIN_NAME]" at bounding box center [1022, 347] width 337 height 22
type input "[PERSON_NAME][EMAIL_ADDRESS][DOMAIN_NAME]"
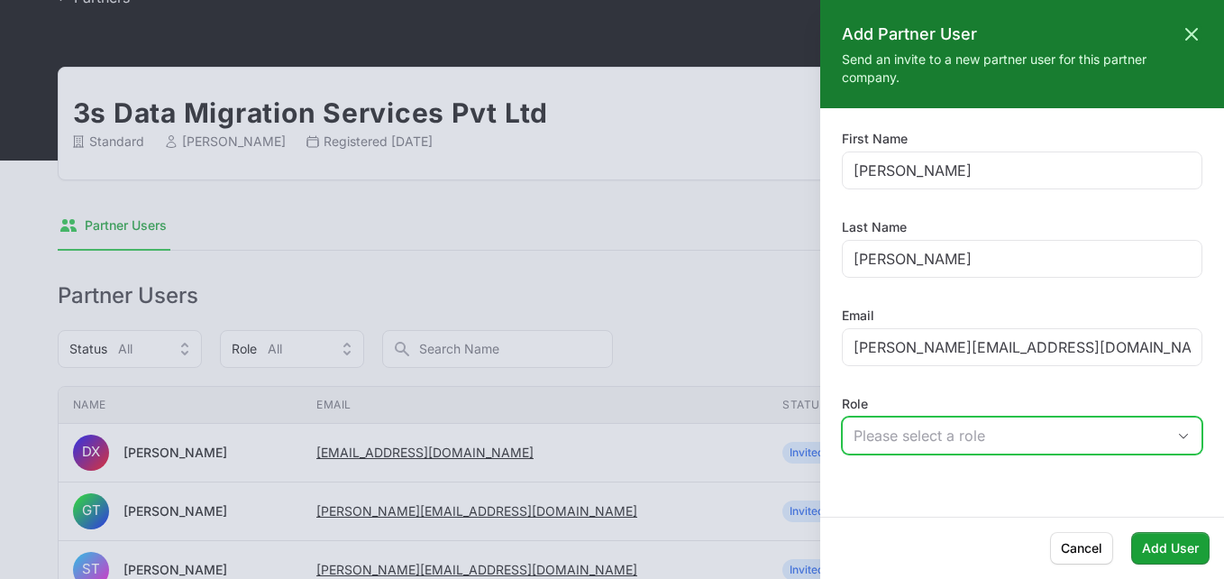
click at [1186, 431] on button "Please select a role" at bounding box center [1022, 435] width 359 height 36
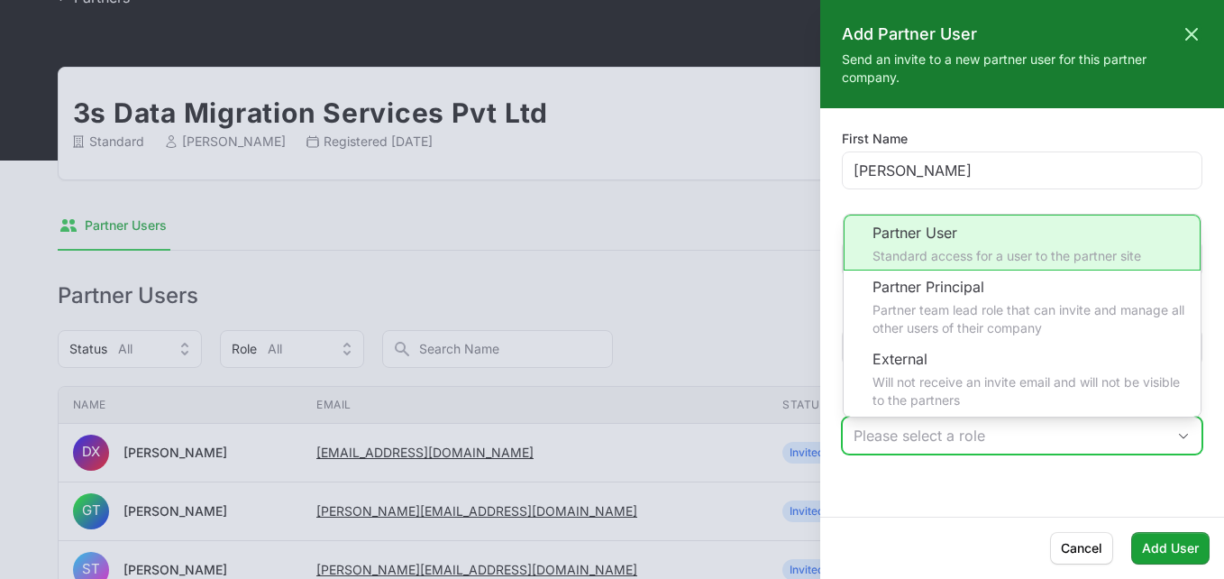
click at [918, 242] on li "Partner User Standard access for a user to the partner site" at bounding box center [1022, 243] width 357 height 56
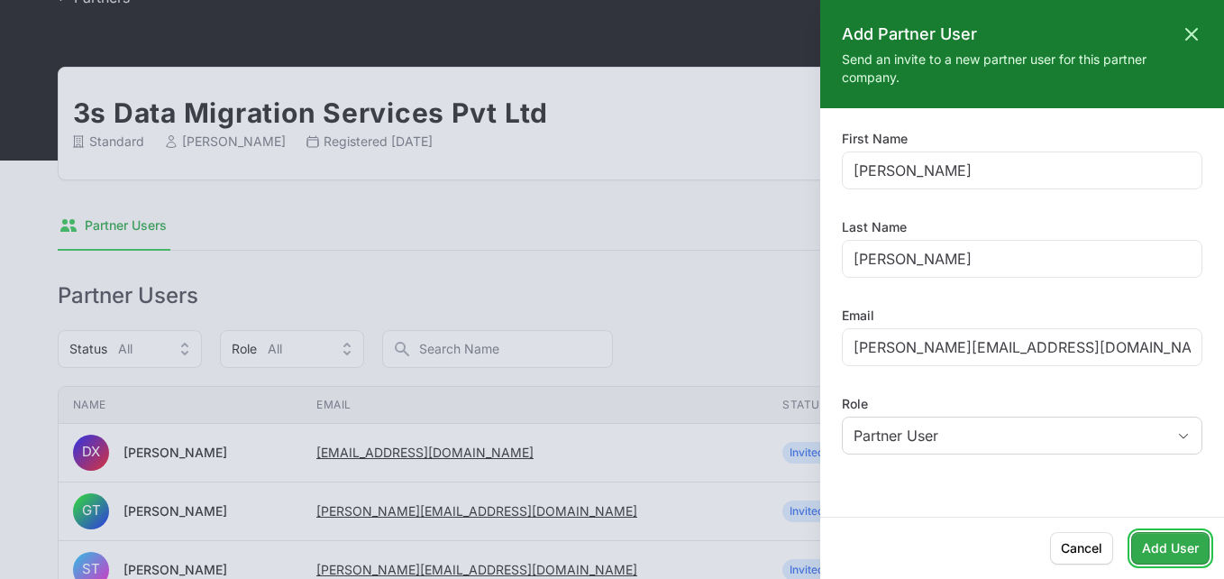
click at [1159, 545] on span "Add User" at bounding box center [1170, 548] width 57 height 22
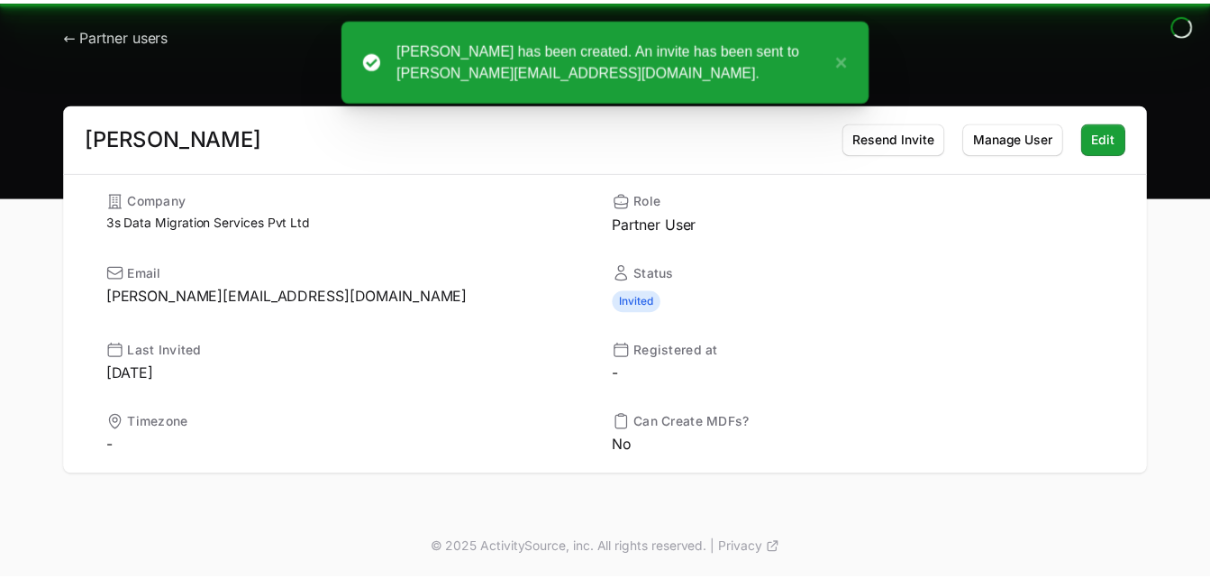
scroll to position [81, 0]
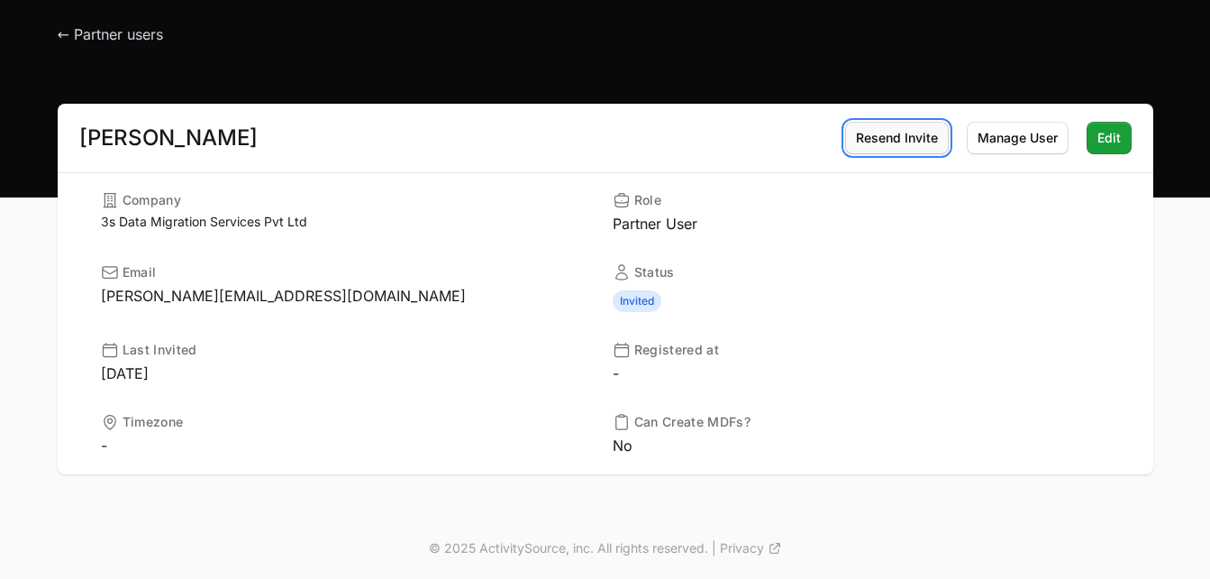
click at [891, 142] on span "Resend Invite" at bounding box center [897, 138] width 82 height 22
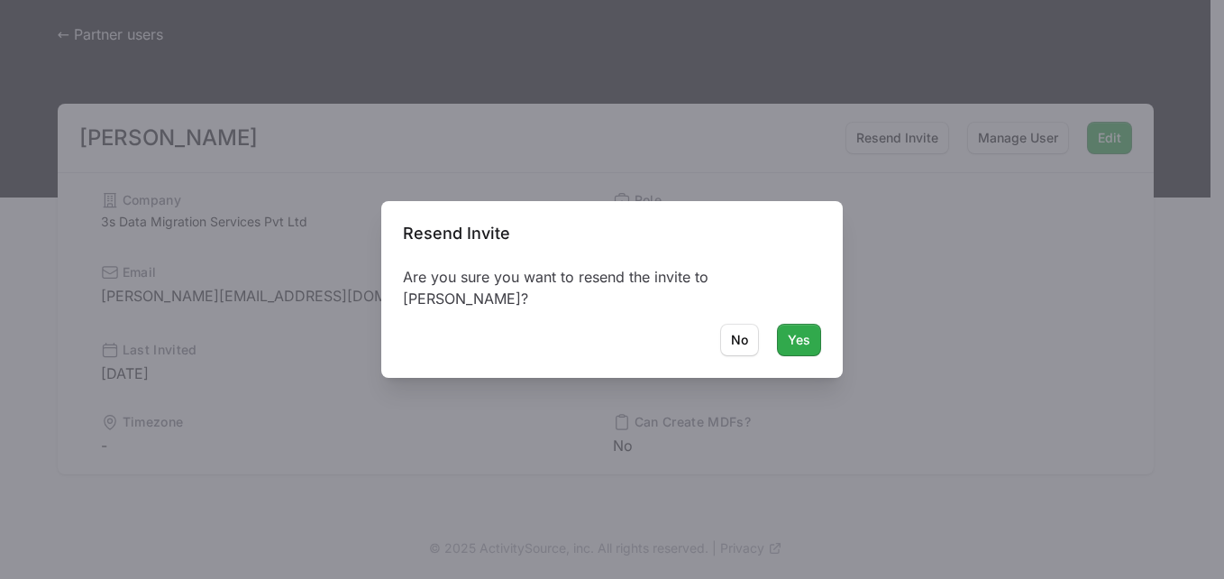
click at [808, 340] on span "Yes" at bounding box center [799, 340] width 23 height 22
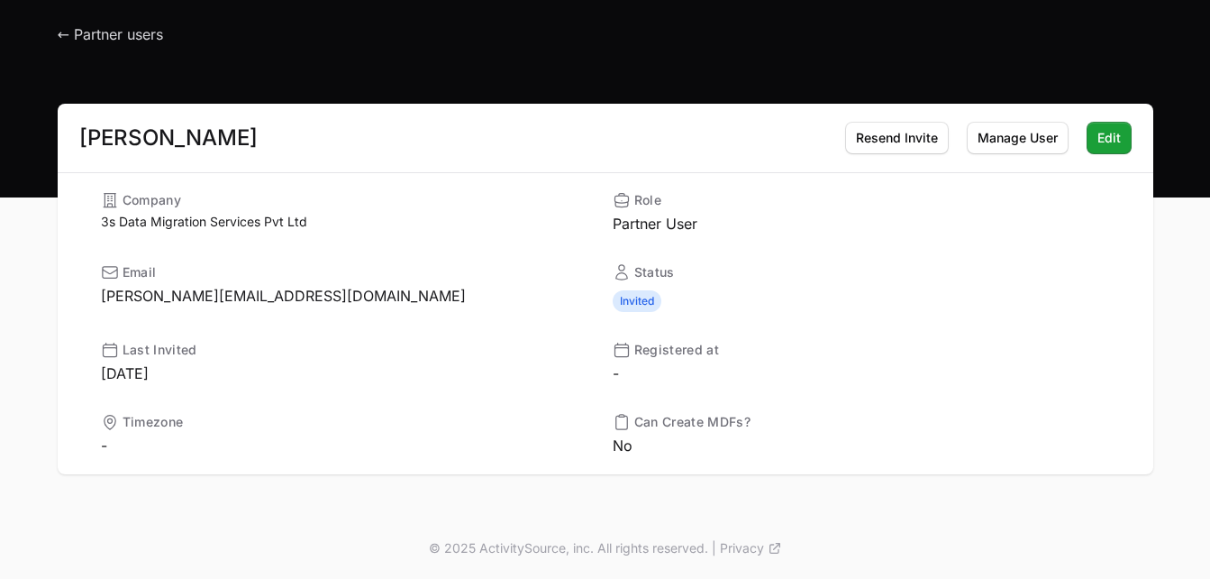
click at [1191, 250] on main "[PERSON_NAME] Resend Invite Manage User Edit Company 3s Data Migration Services…" at bounding box center [605, 311] width 1210 height 414
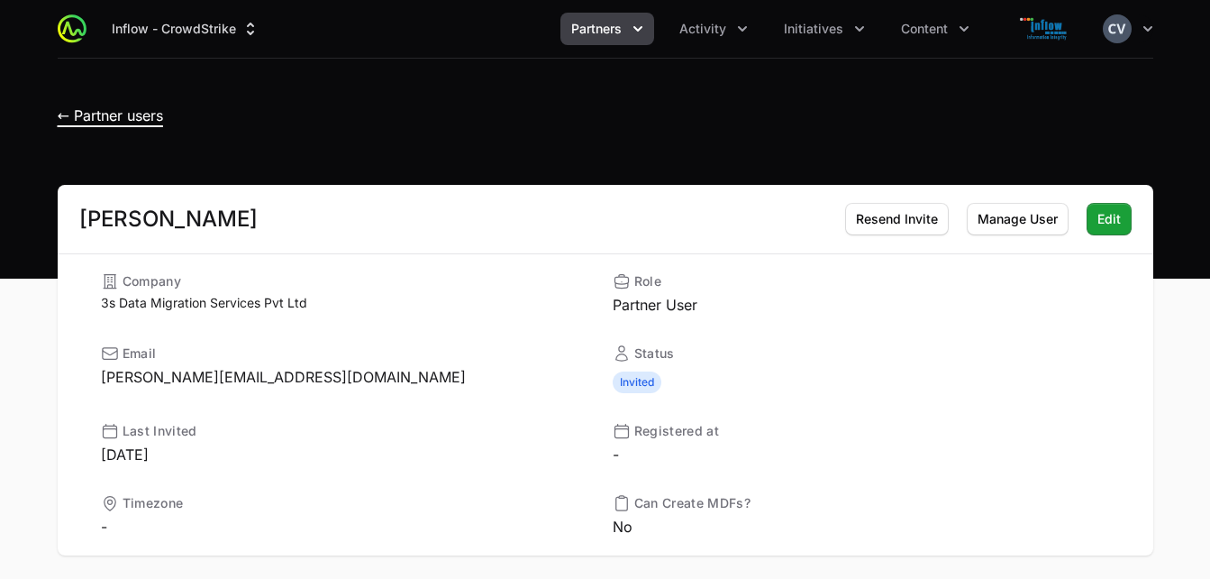
click at [113, 113] on span "← Partner users" at bounding box center [110, 115] width 105 height 18
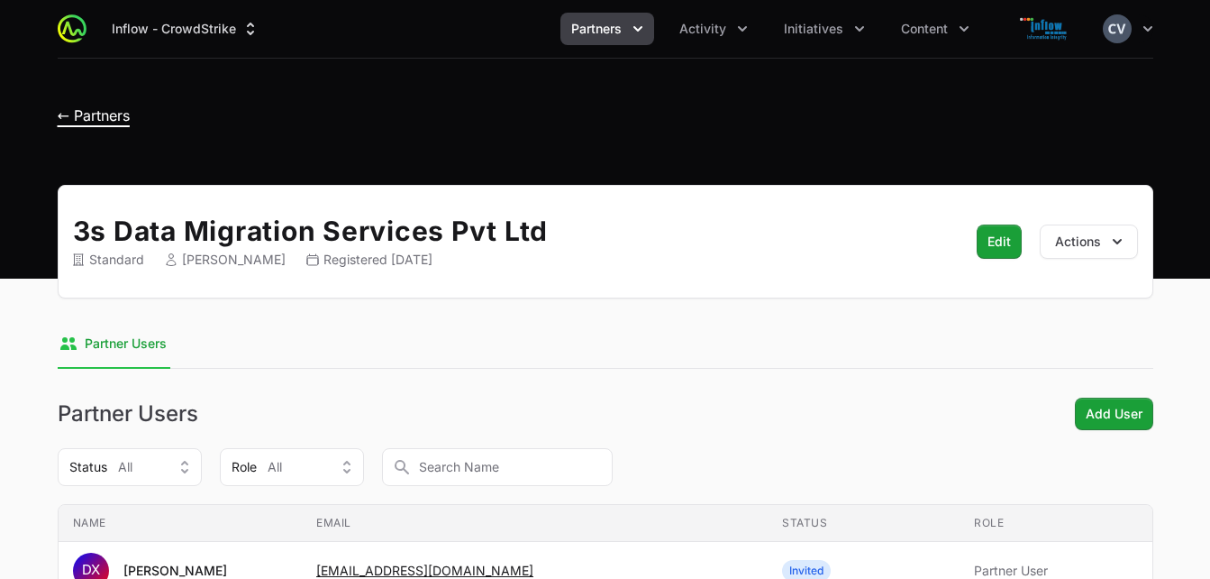
click at [111, 112] on span "← Partners" at bounding box center [94, 115] width 72 height 18
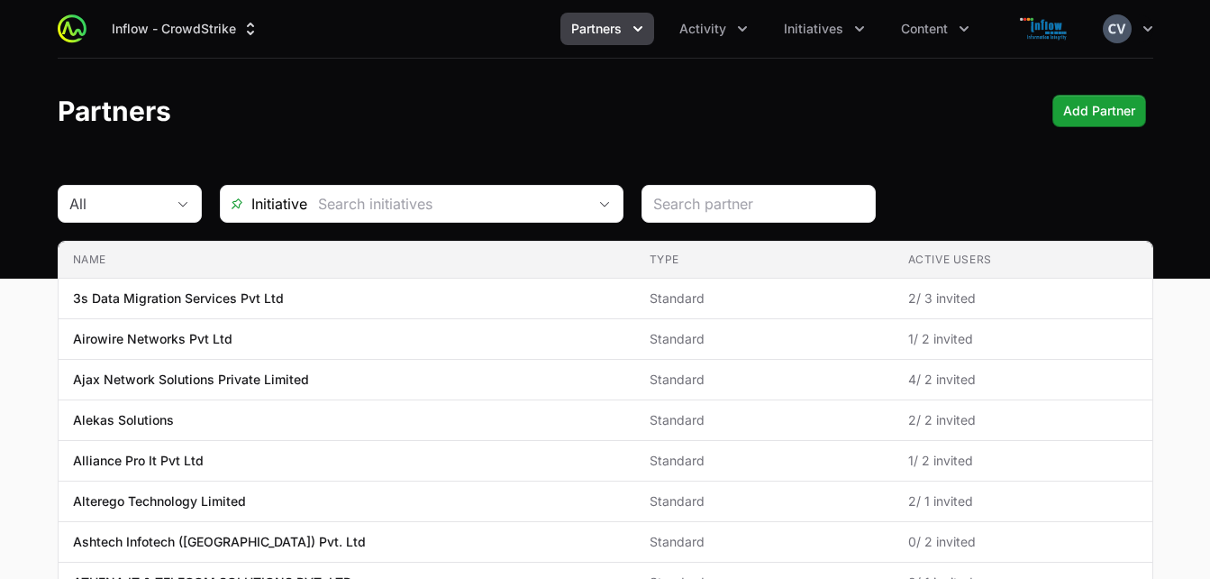
click at [640, 25] on icon "Partners menu" at bounding box center [638, 29] width 18 height 18
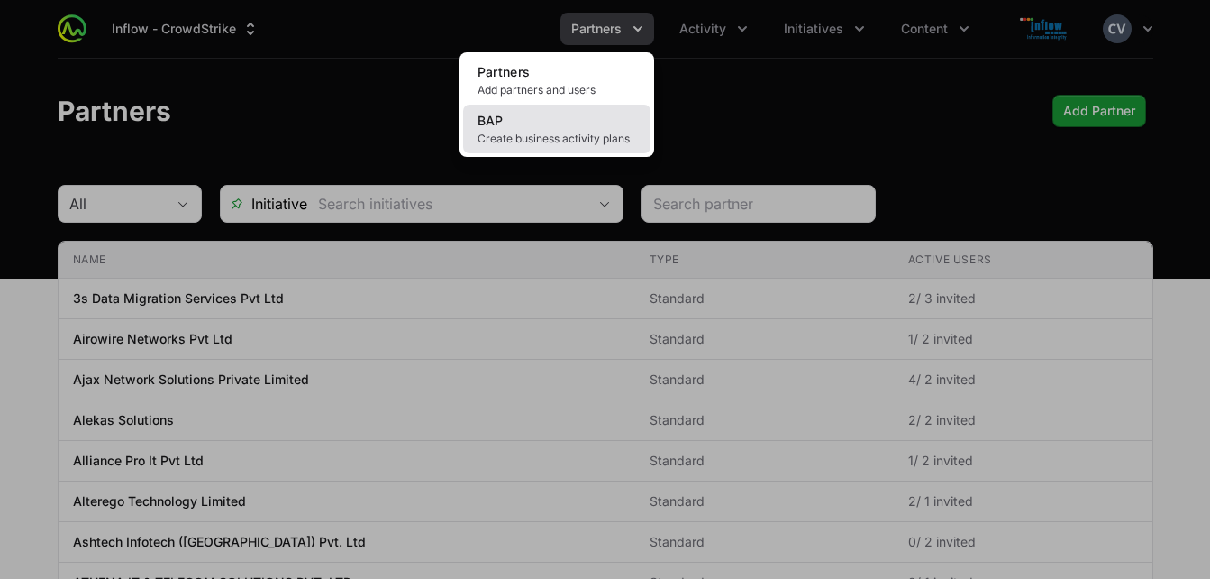
click at [558, 137] on span "Create business activity plans" at bounding box center [557, 139] width 159 height 14
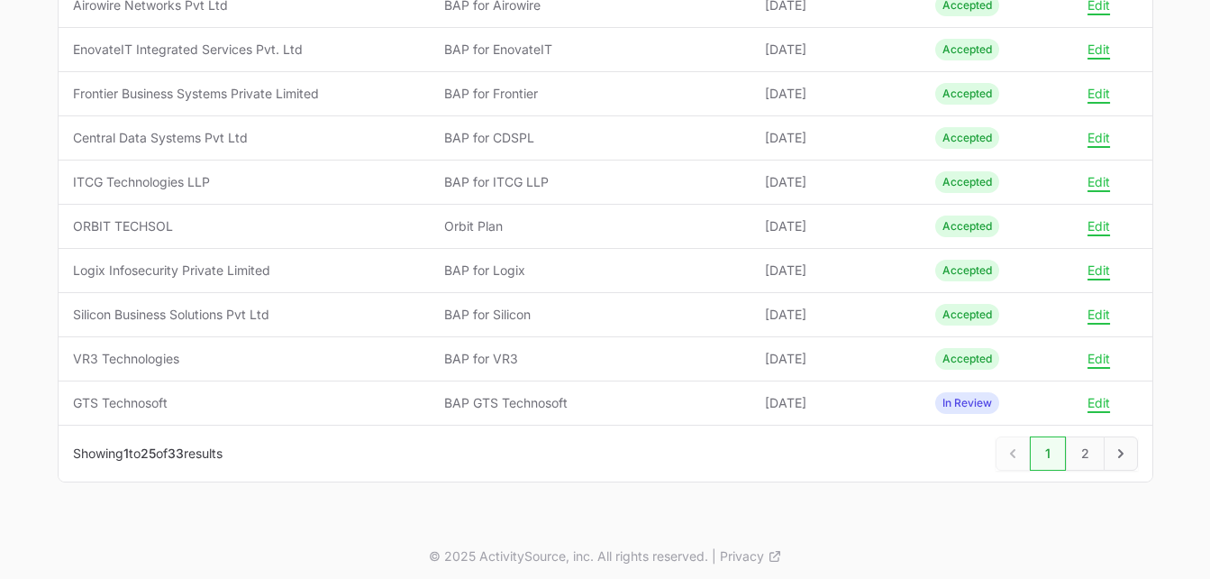
scroll to position [990, 0]
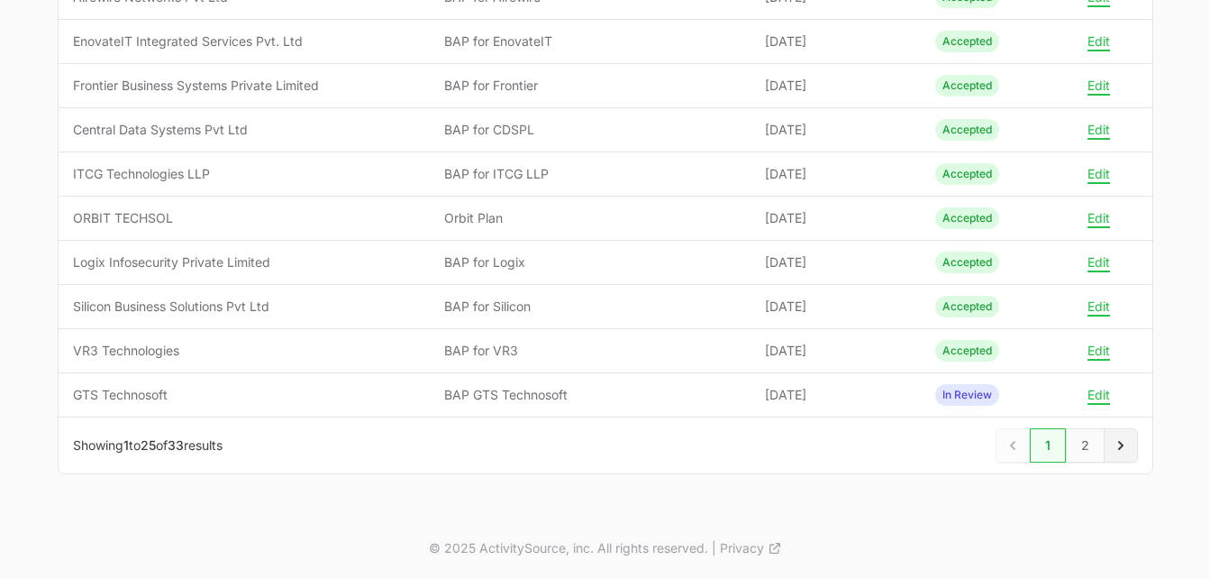
click at [1120, 443] on icon "Next" at bounding box center [1121, 445] width 5 height 9
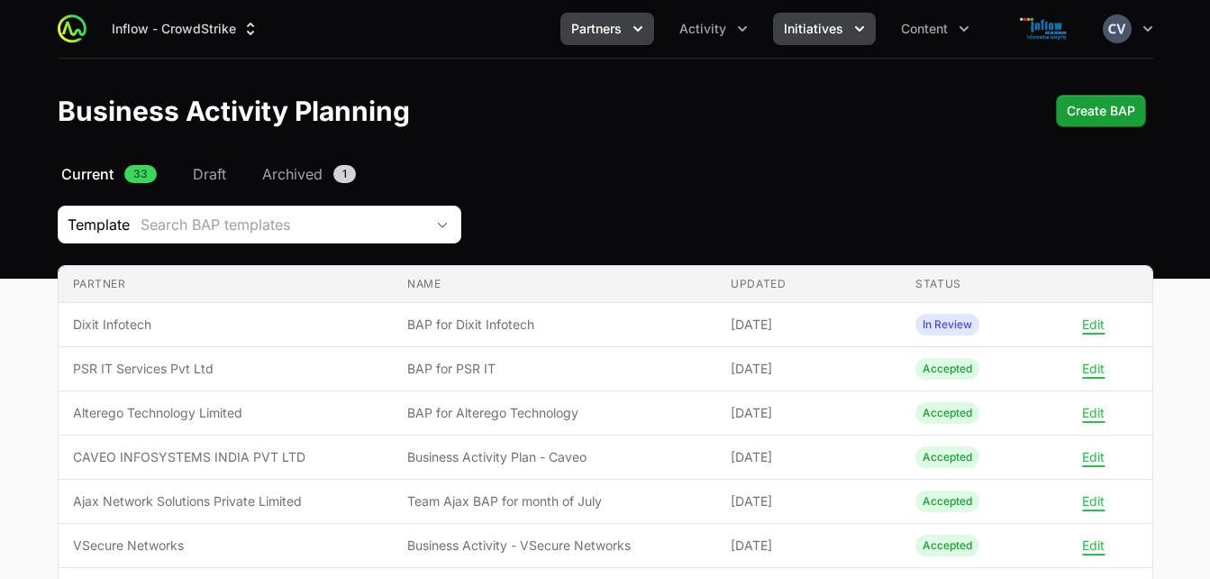
click at [855, 23] on icon "Initiatives menu" at bounding box center [860, 29] width 18 height 18
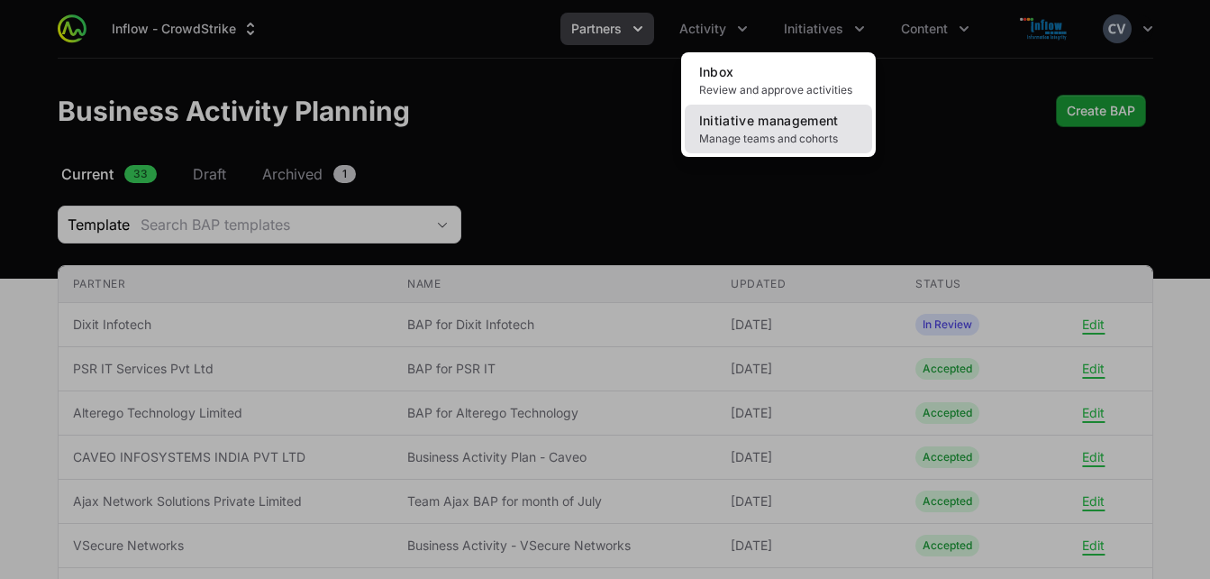
click at [779, 132] on span "Manage teams and cohorts" at bounding box center [778, 139] width 159 height 14
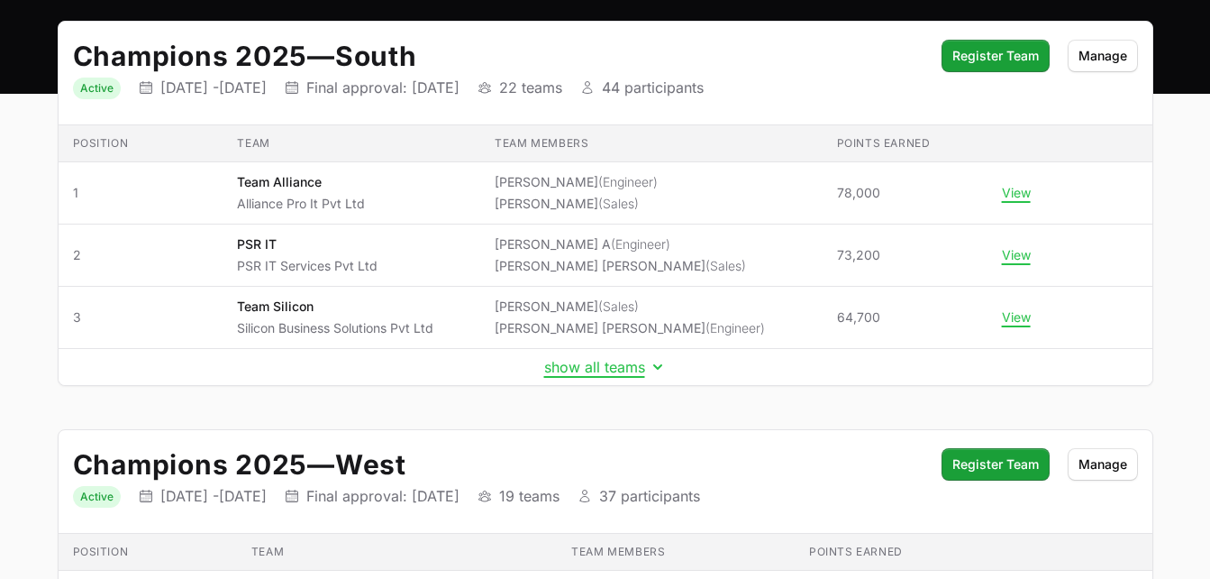
scroll to position [187, 0]
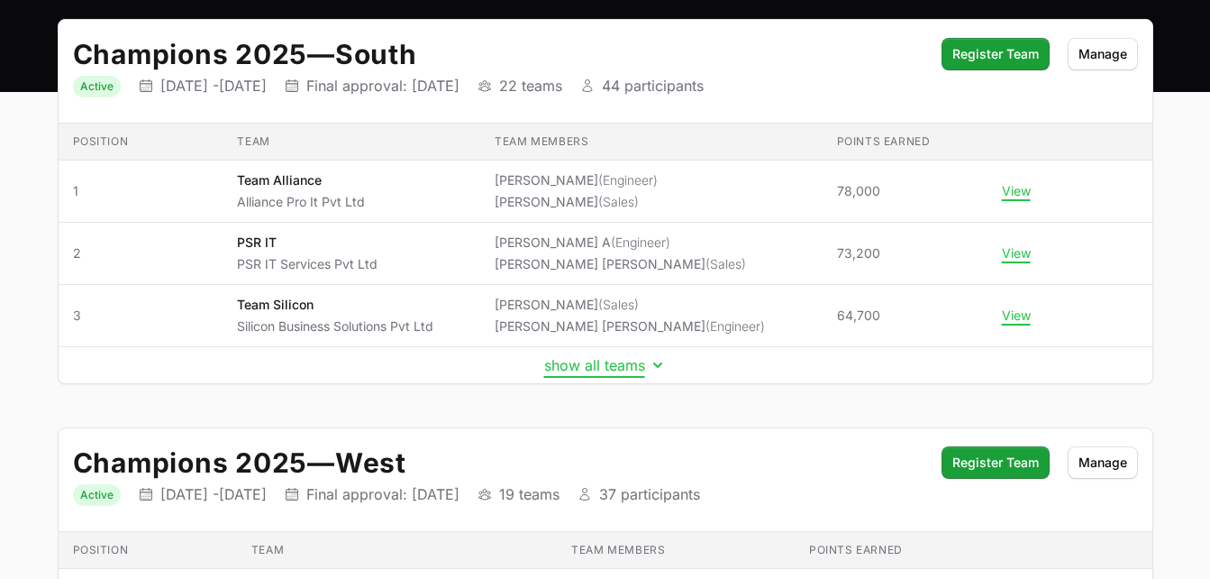
click at [651, 367] on icon "Initiative details" at bounding box center [658, 365] width 18 height 18
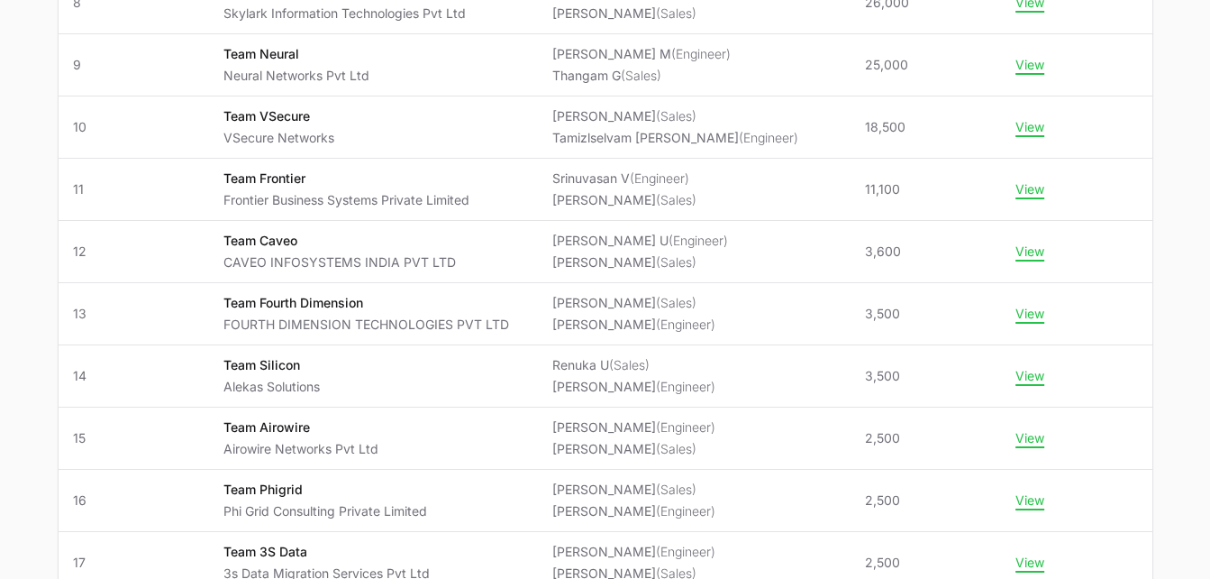
scroll to position [833, 0]
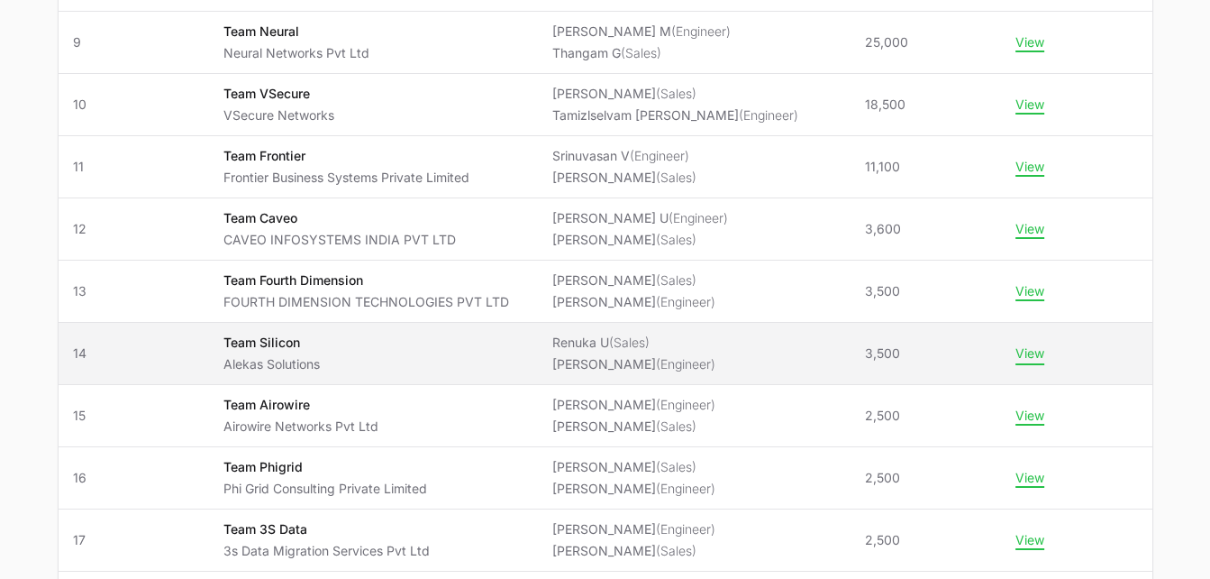
click at [1027, 351] on button "View" at bounding box center [1030, 353] width 29 height 16
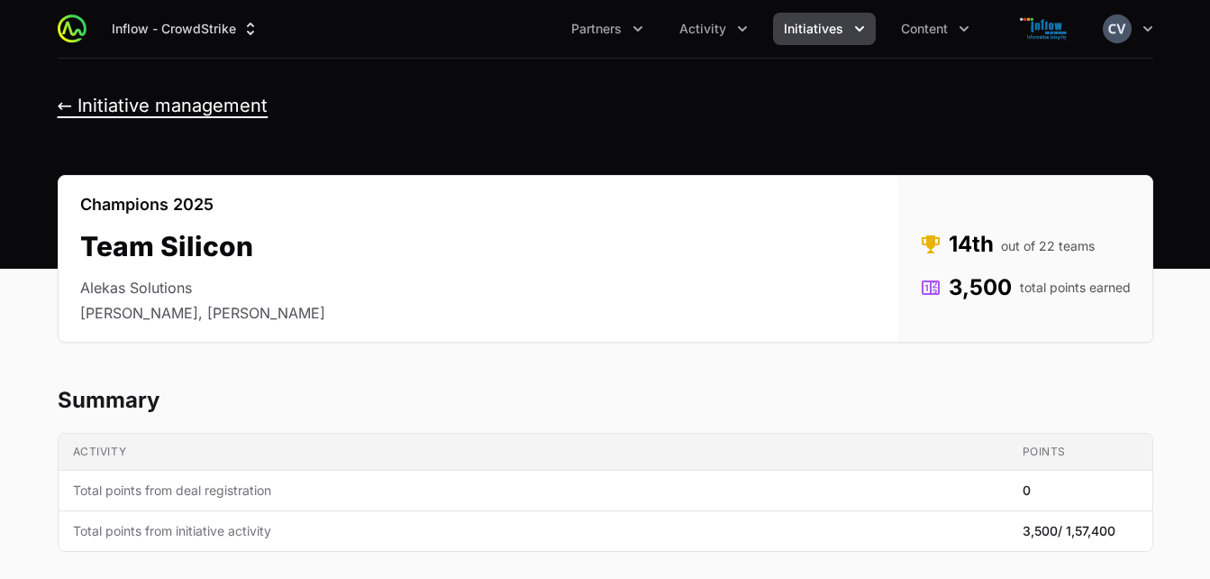
click at [69, 106] on button "← Initiative management" at bounding box center [163, 106] width 211 height 23
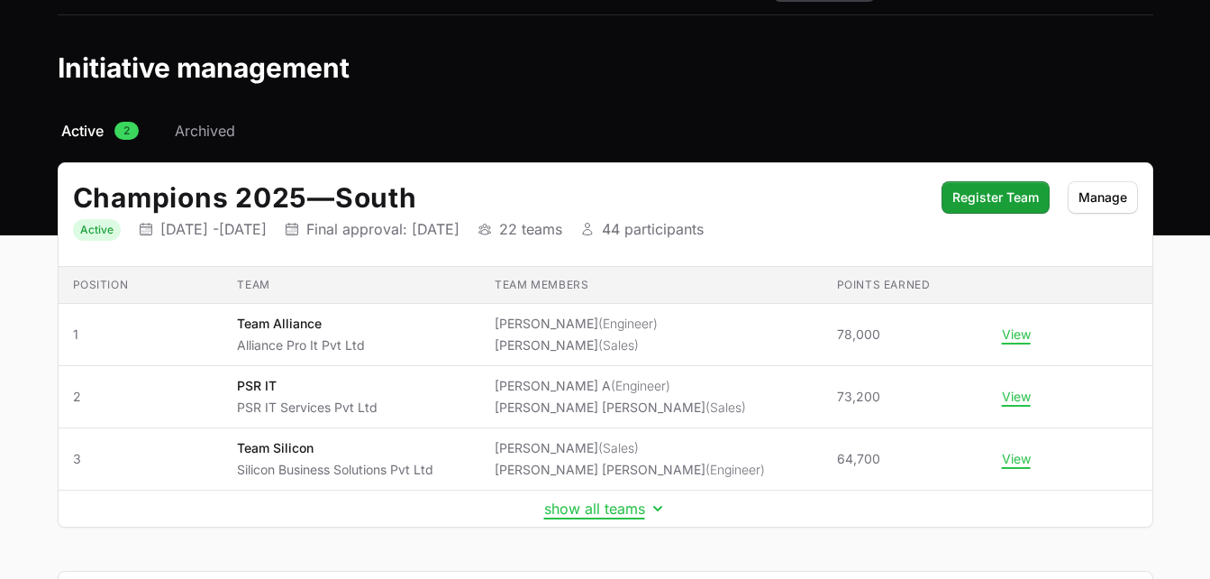
scroll to position [136, 0]
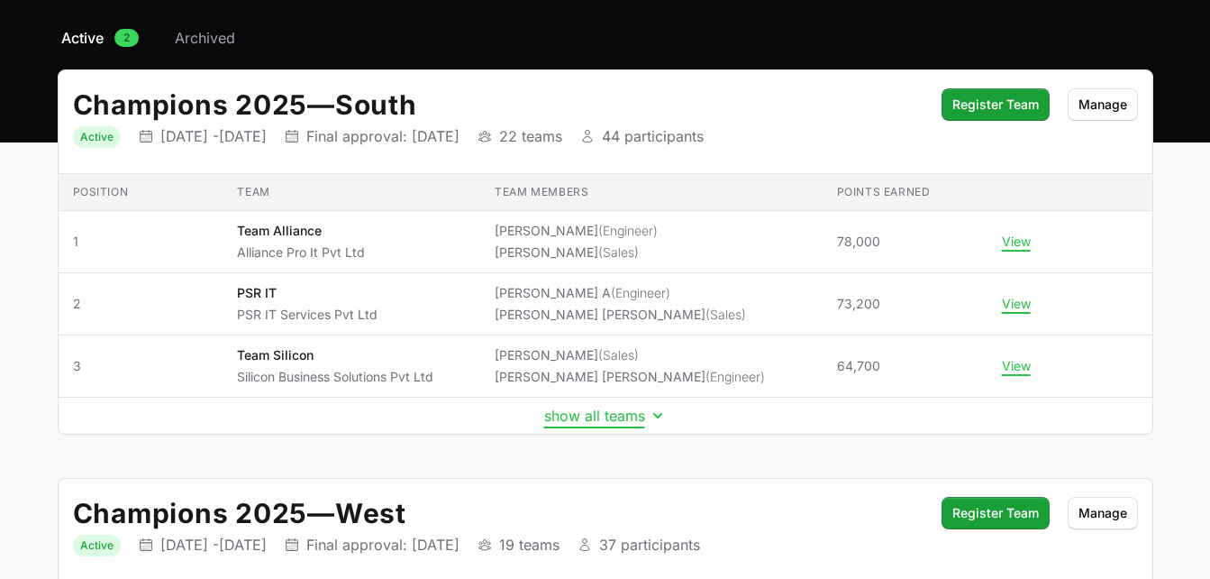
click at [656, 410] on icon "Initiative details" at bounding box center [658, 415] width 18 height 18
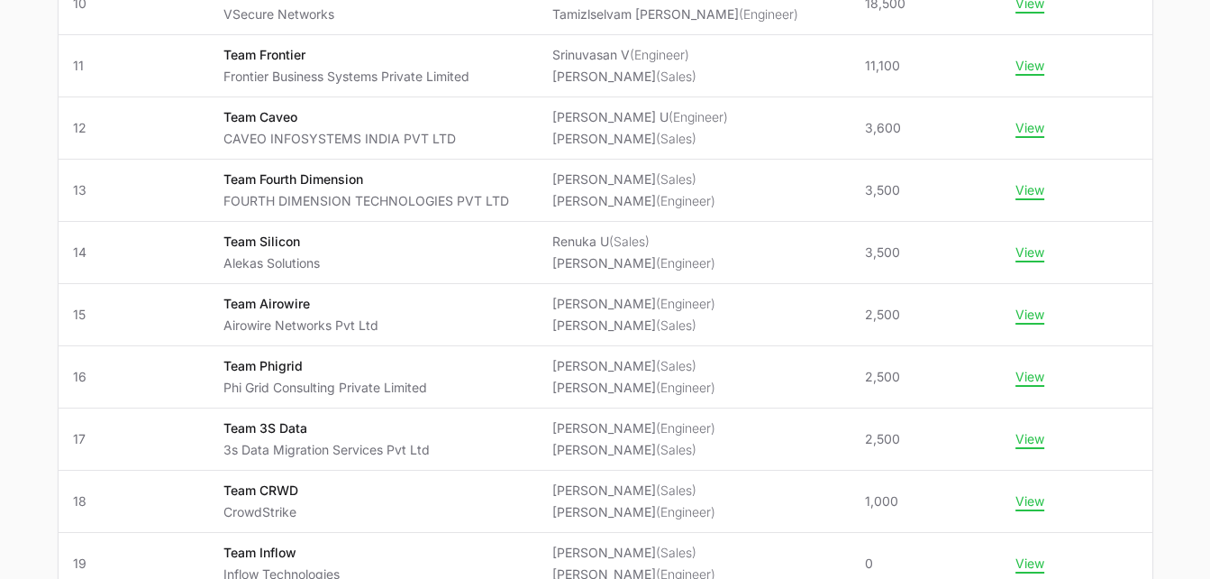
scroll to position [949, 0]
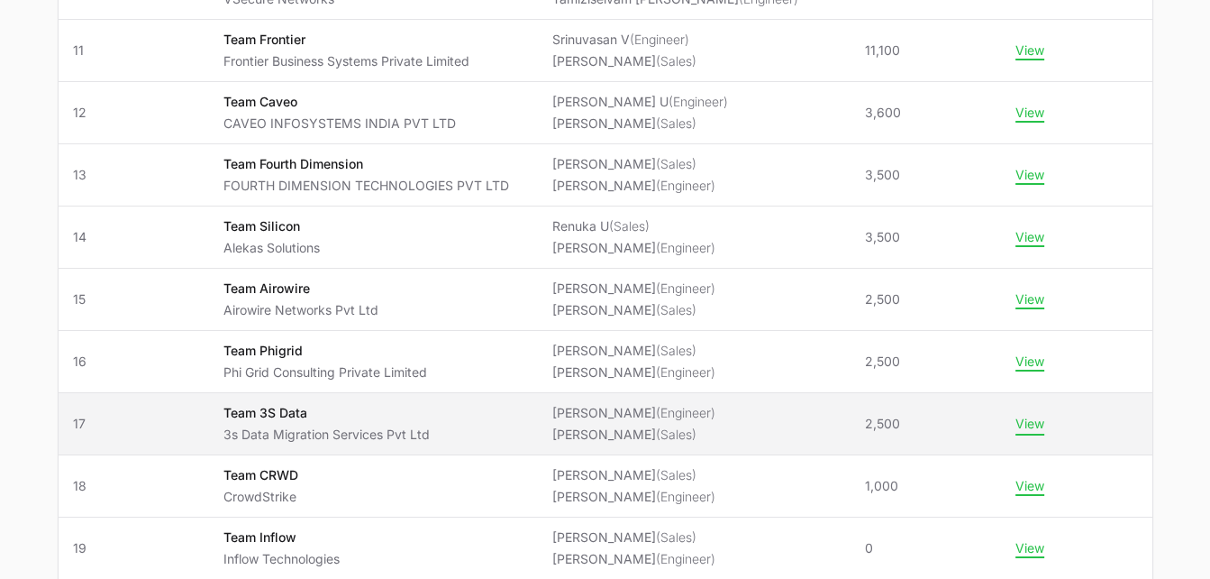
click at [1036, 424] on button "View" at bounding box center [1030, 424] width 29 height 16
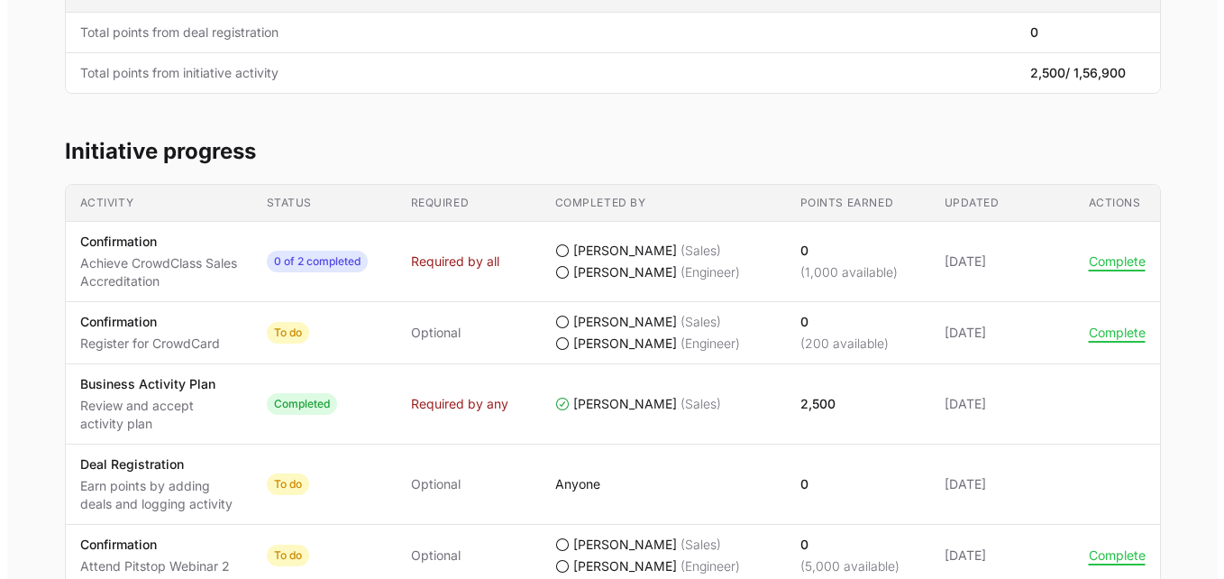
scroll to position [465, 0]
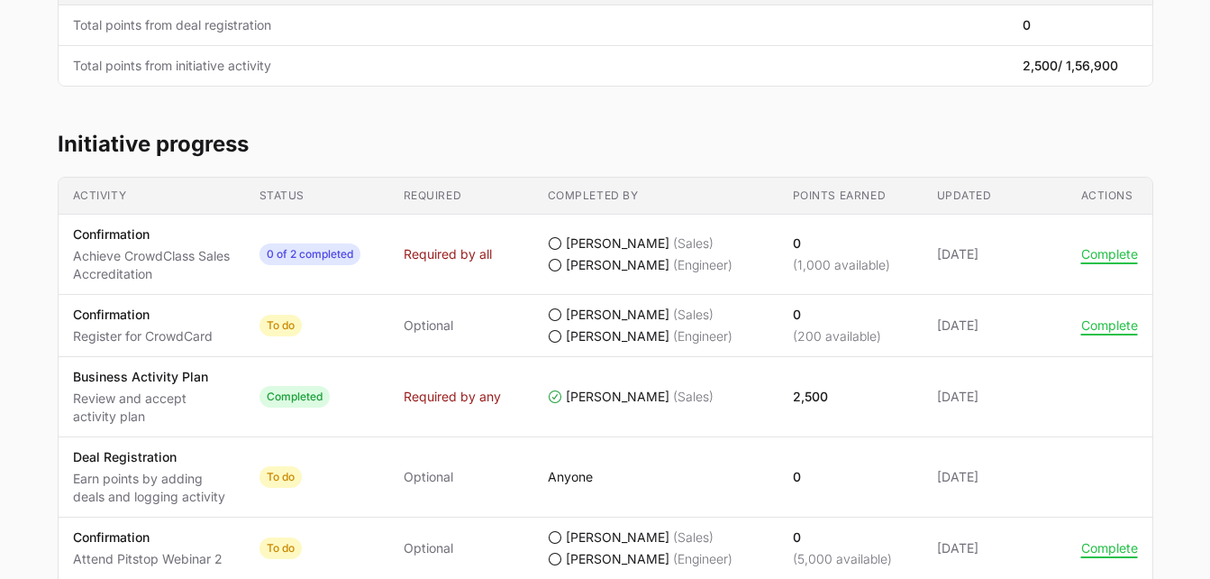
click at [554, 266] on icon "Team 3S Data's progress" at bounding box center [555, 265] width 14 height 14
click at [551, 254] on ul "[PERSON_NAME] (Sales) [PERSON_NAME] (Engineer)" at bounding box center [656, 254] width 216 height 40
click at [1119, 256] on button "Complete" at bounding box center [1110, 254] width 57 height 16
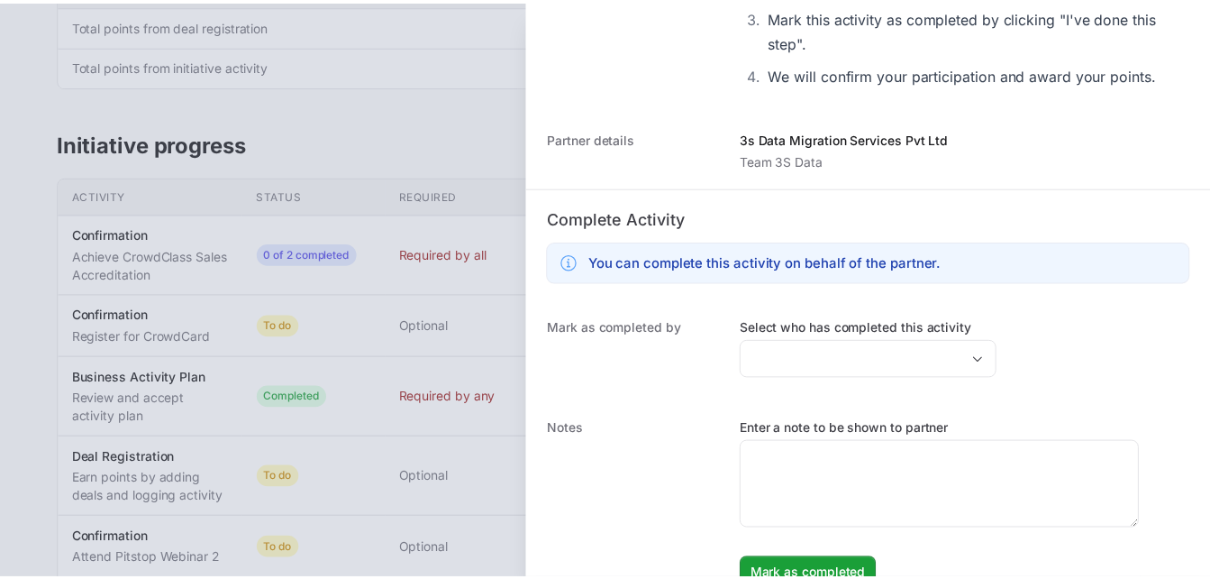
scroll to position [789, 0]
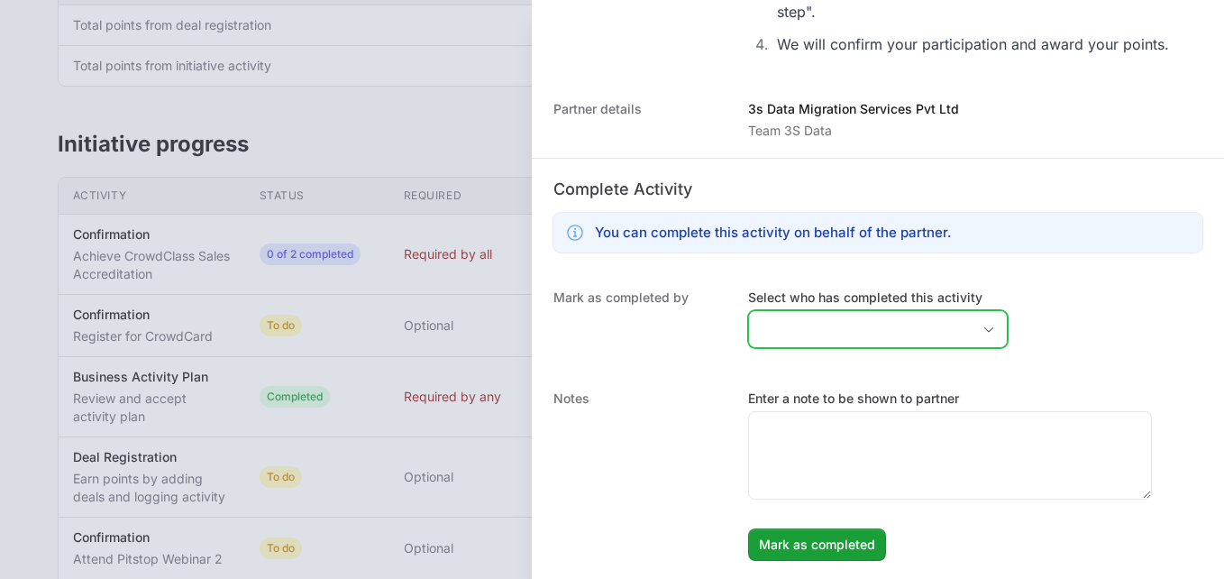
click at [982, 326] on icon "Open" at bounding box center [989, 329] width 14 height 6
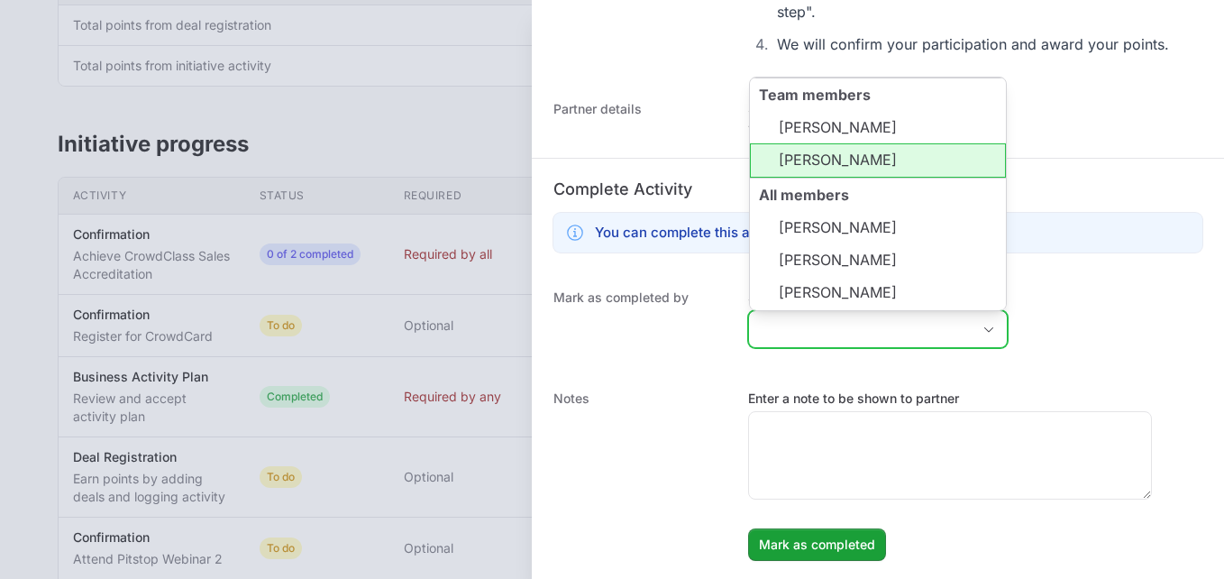
click at [839, 171] on li "[PERSON_NAME]" at bounding box center [878, 160] width 256 height 34
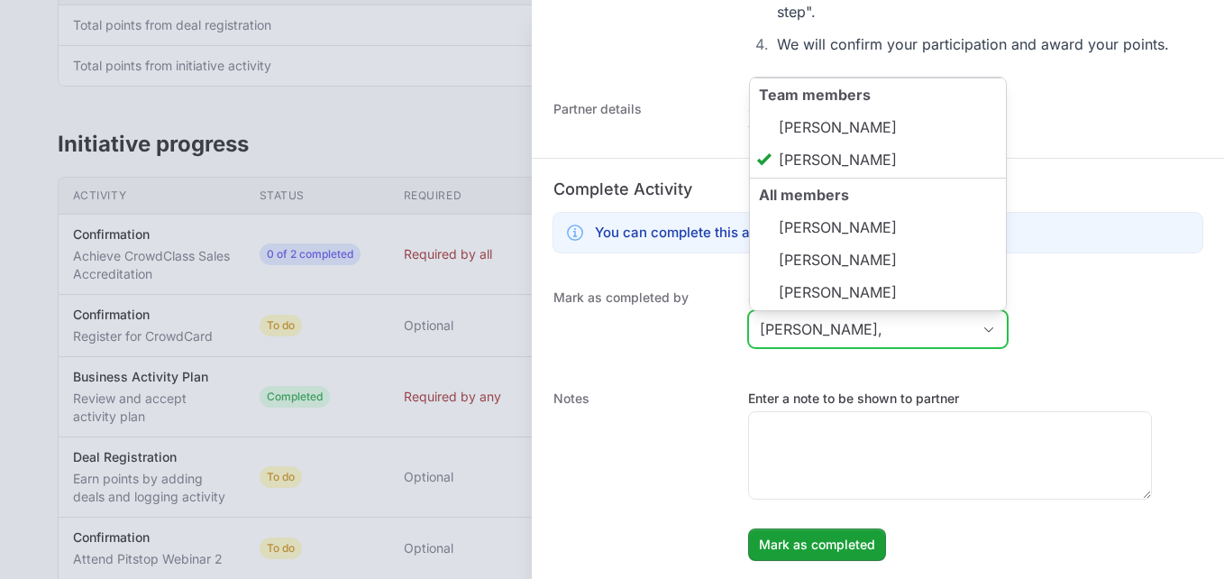
type input "[PERSON_NAME]"
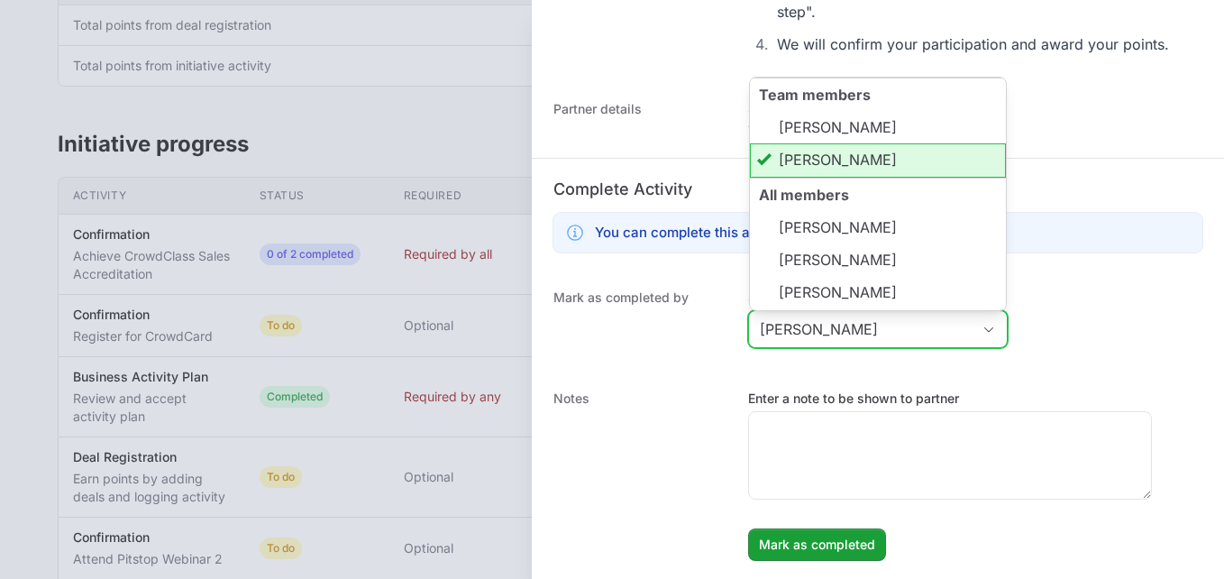
click at [844, 331] on input "[PERSON_NAME]" at bounding box center [860, 329] width 222 height 36
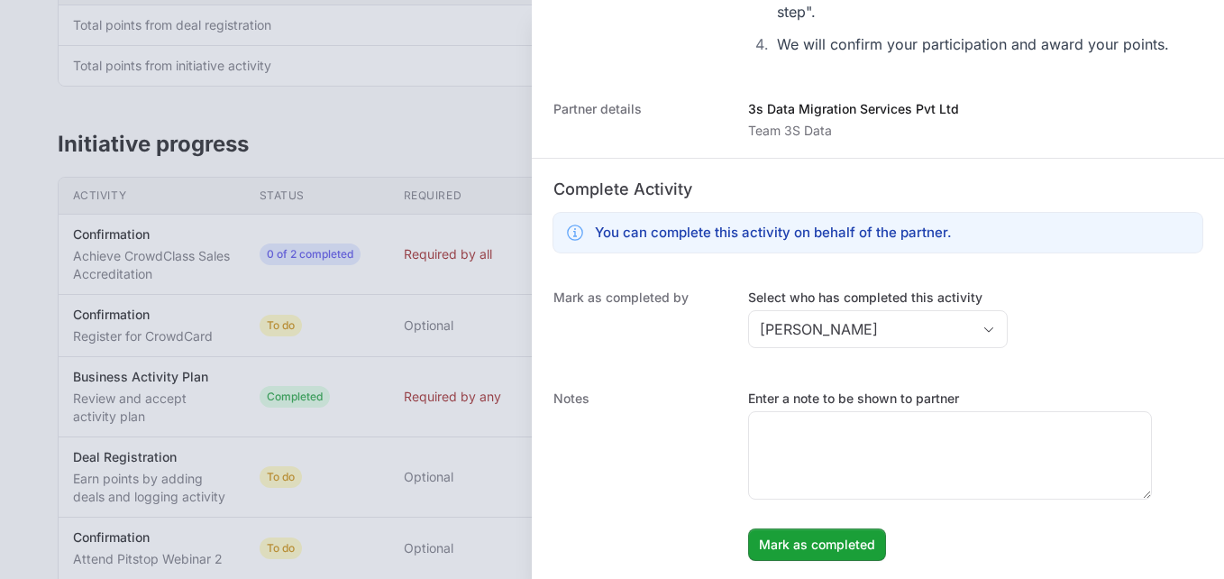
click at [692, 453] on dt "Notes" at bounding box center [639, 474] width 173 height 171
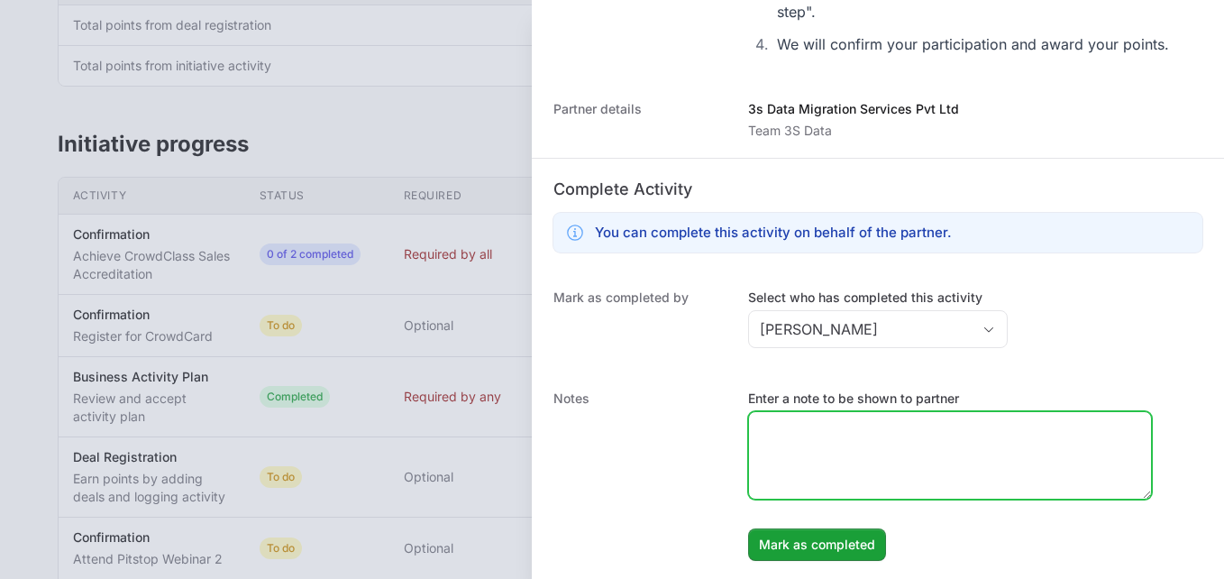
click at [827, 430] on textarea "Enter a note to be shown to partner" at bounding box center [950, 455] width 402 height 87
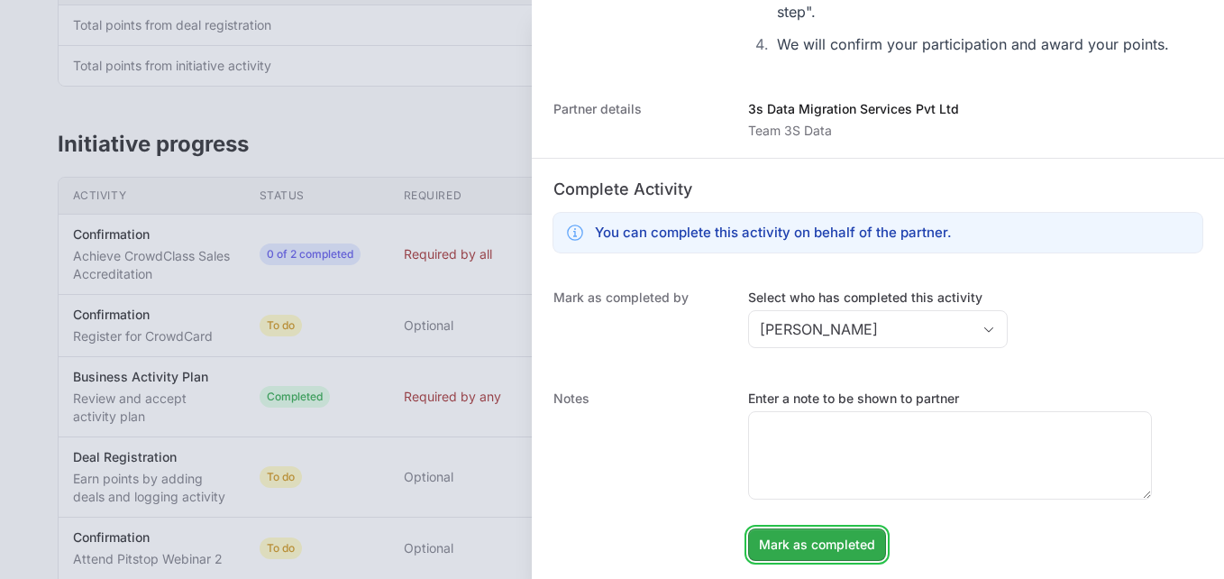
click at [802, 544] on span "Mark as completed" at bounding box center [817, 545] width 116 height 22
